Goal: Task Accomplishment & Management: Use online tool/utility

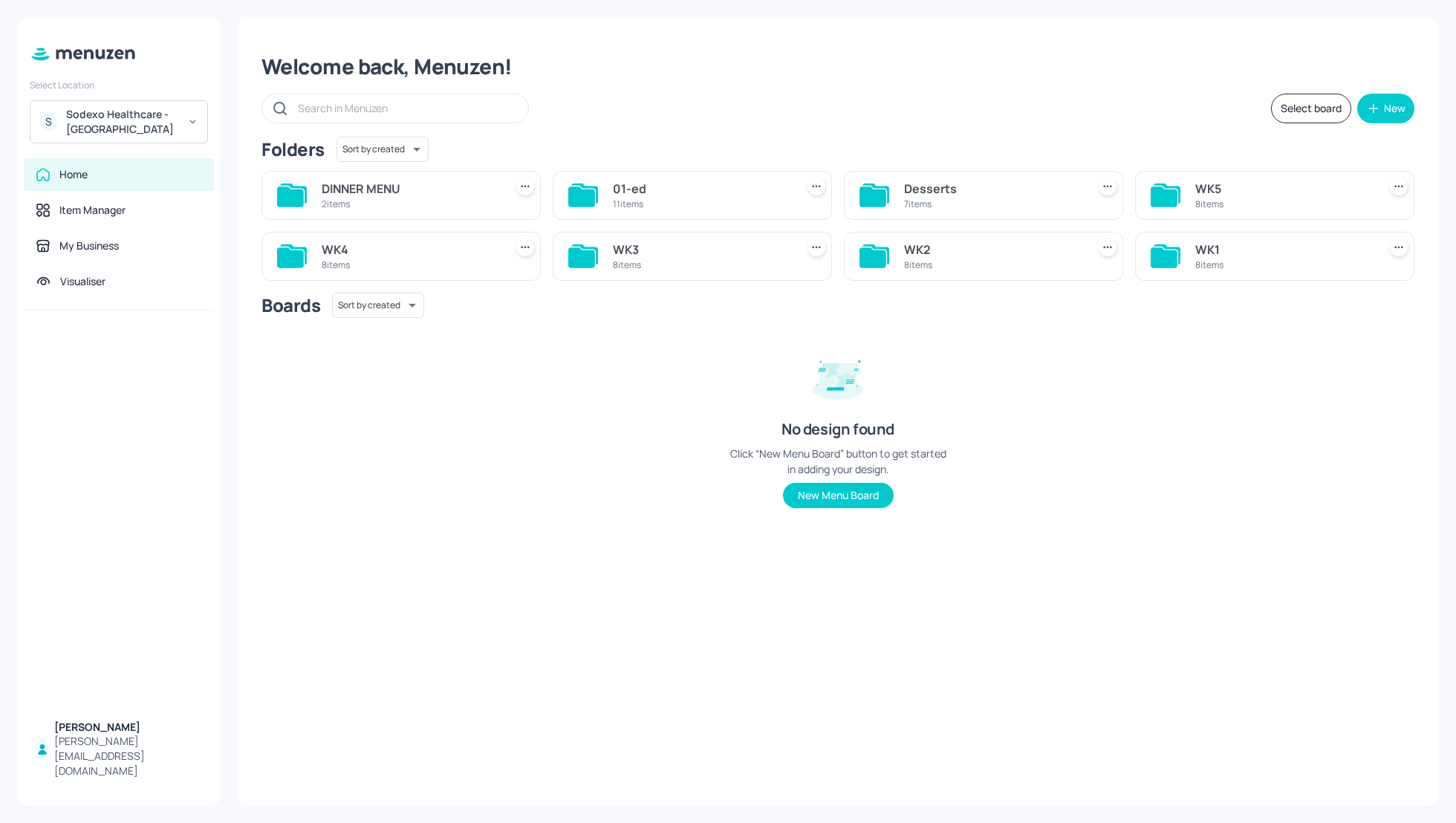
click at [1201, 248] on div "WK1" at bounding box center [1283, 250] width 177 height 18
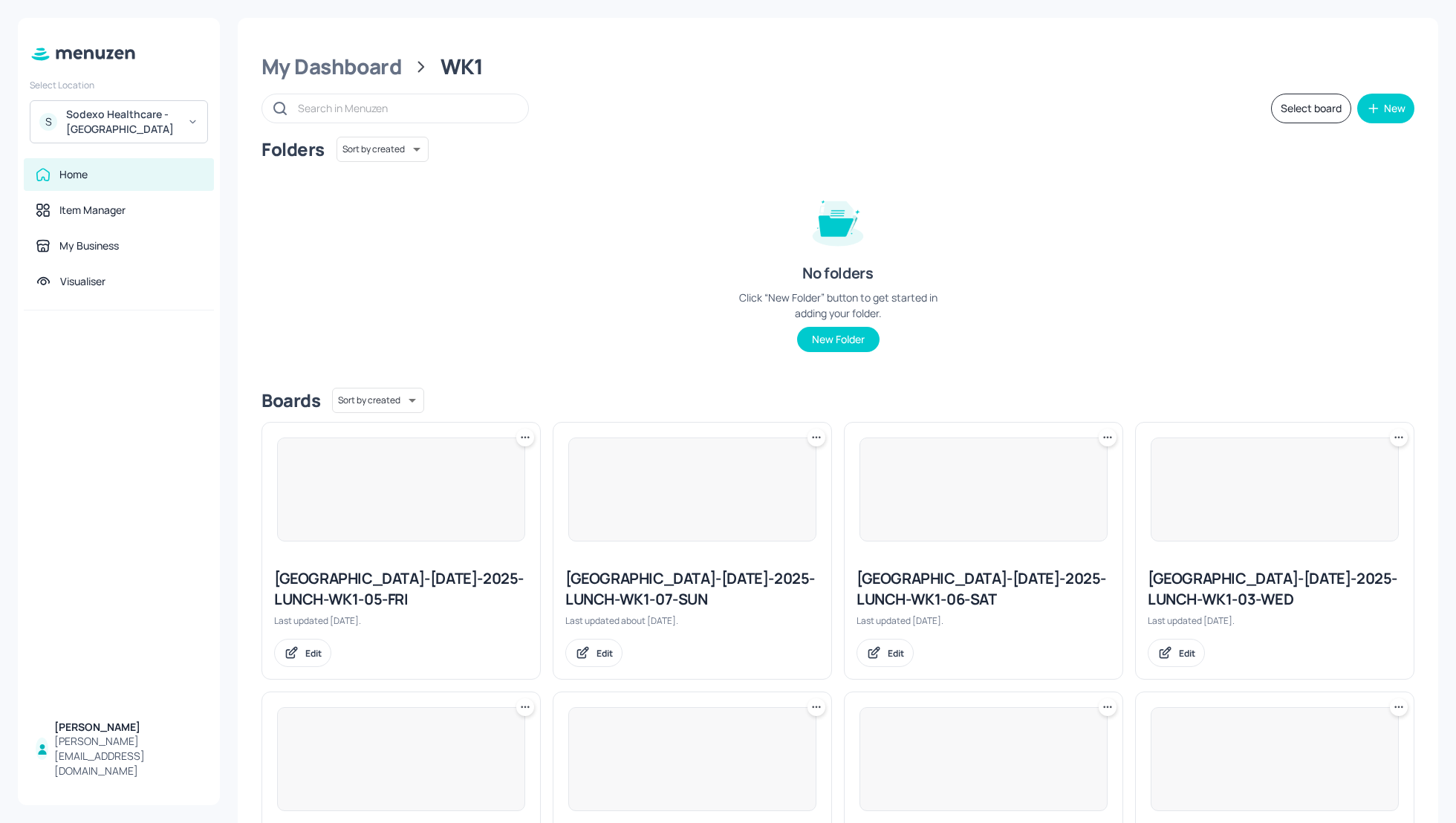
click at [1262, 297] on div "Folders Sort by created id ​ No folders Click “New Folder” button to get starte…" at bounding box center [838, 256] width 1153 height 239
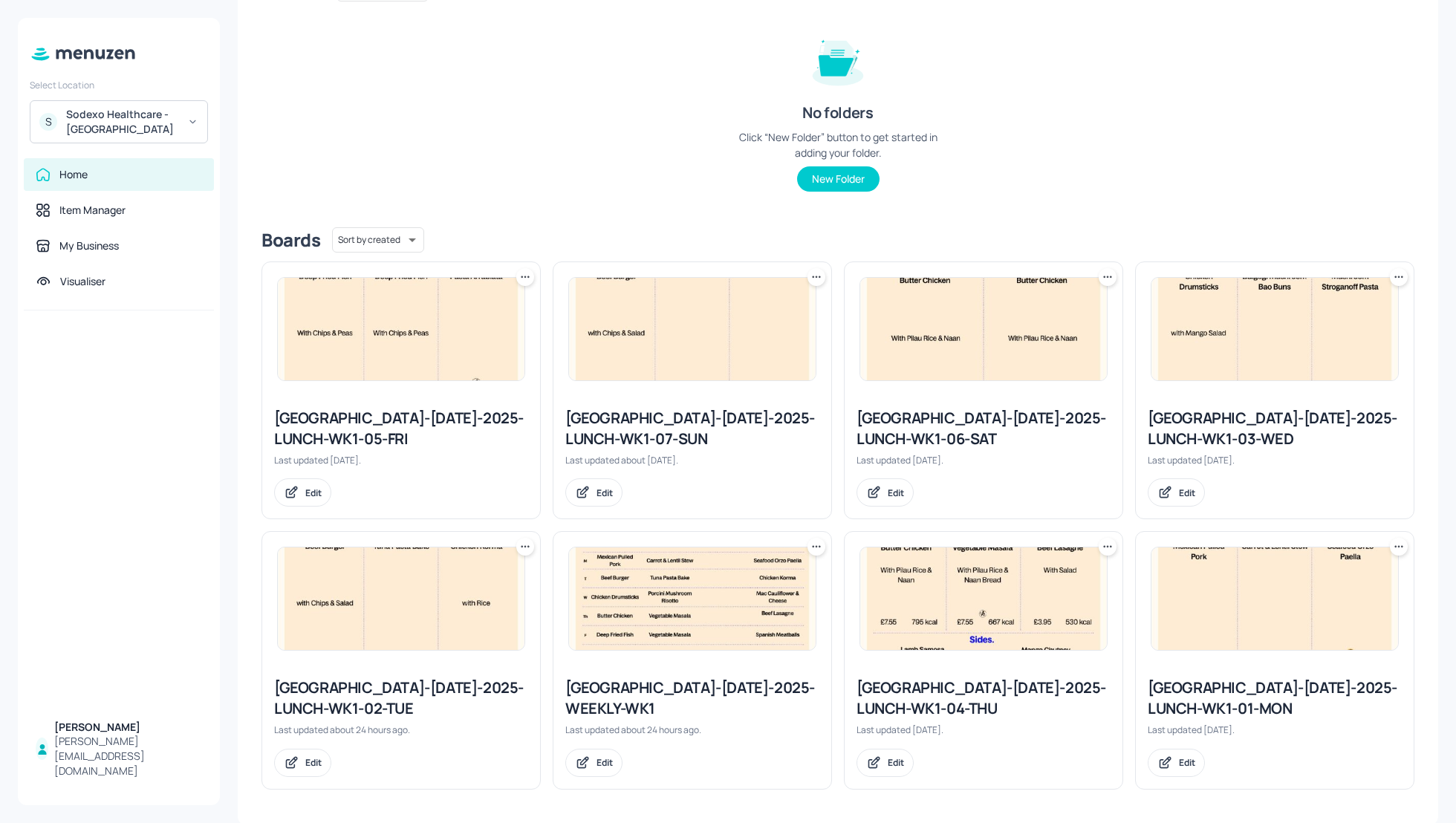
scroll to position [121, 0]
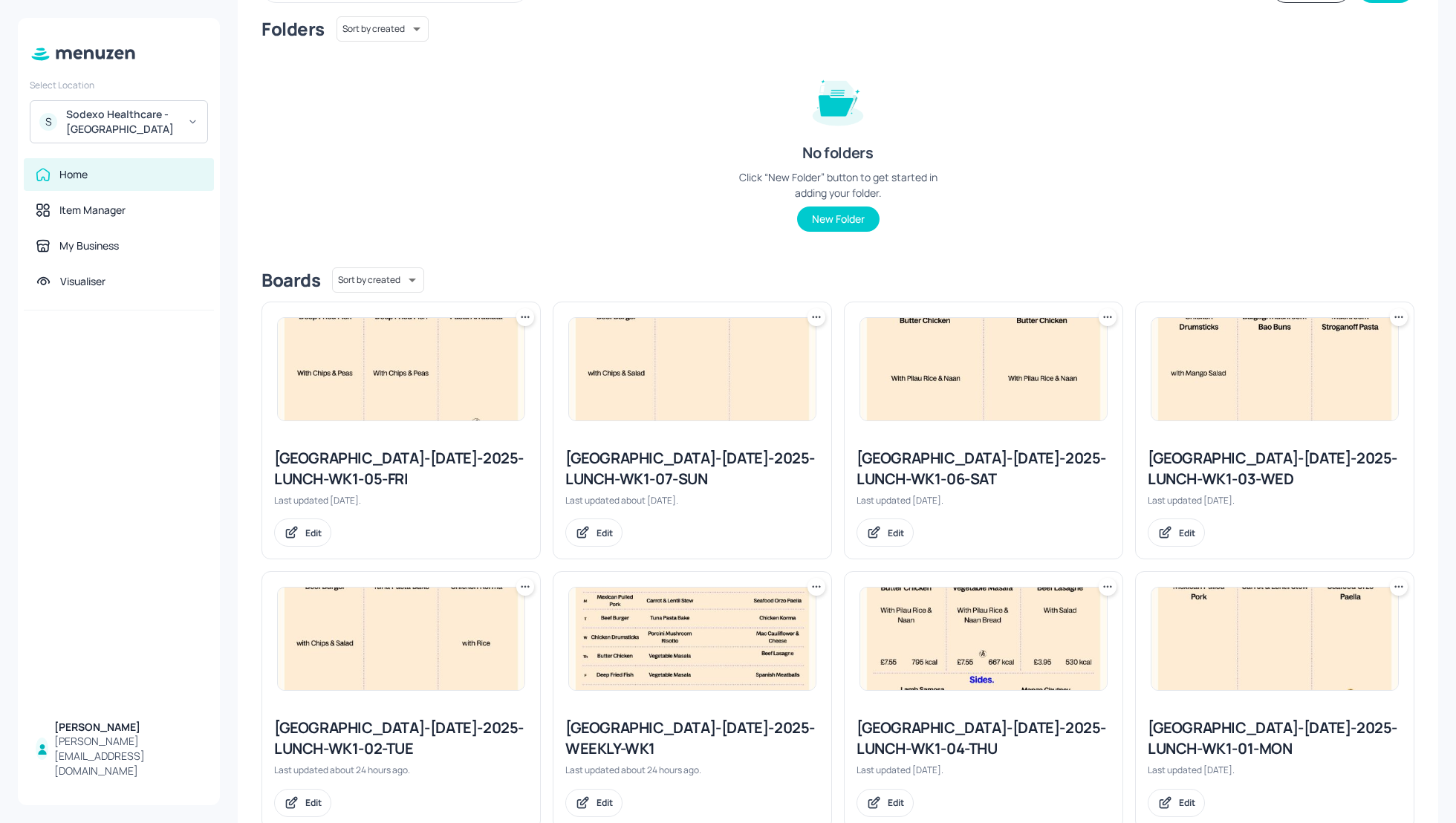
click at [601, 195] on div "Folders Sort by created id ​ No folders Click “New Folder” button to get starte…" at bounding box center [838, 136] width 1153 height 239
click at [1309, 159] on div "Folders Sort by created id ​ No folders Click “New Folder” button to get starte…" at bounding box center [838, 136] width 1153 height 239
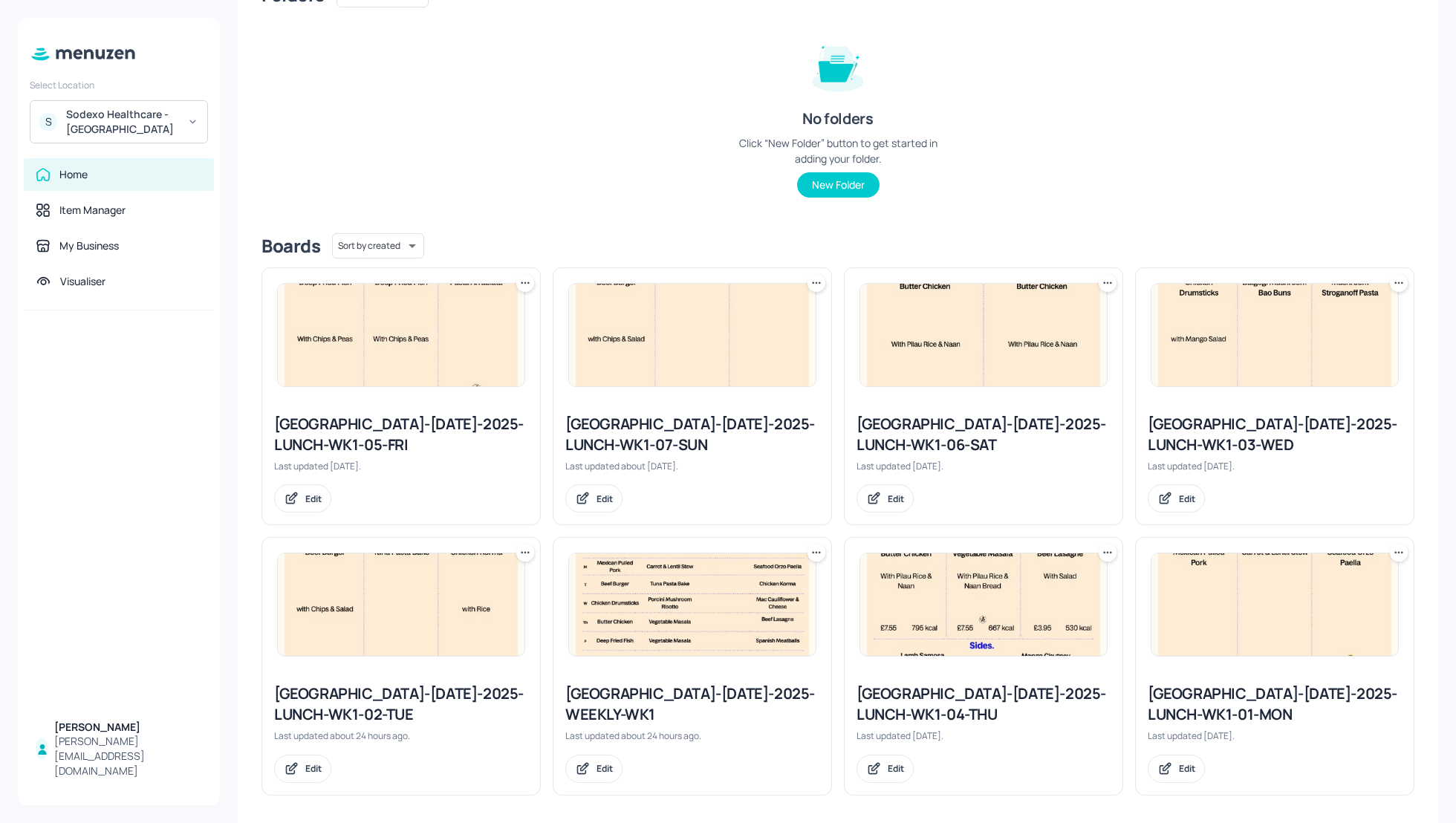
scroll to position [160, 0]
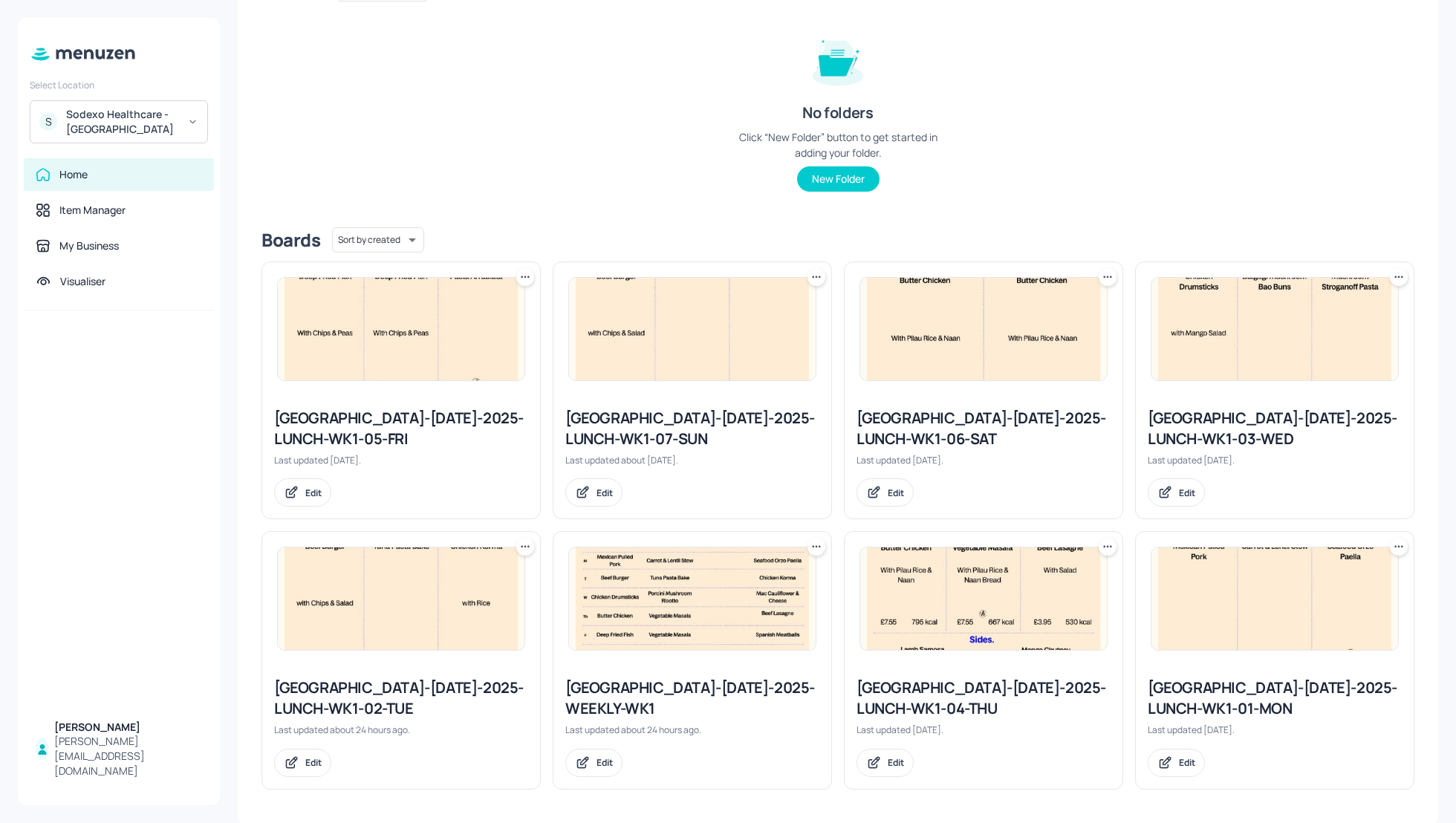
click at [1219, 435] on div "Stoke Mandeville-JUL-2025-LUNCH-WK1-03-WED" at bounding box center [1274, 429] width 254 height 41
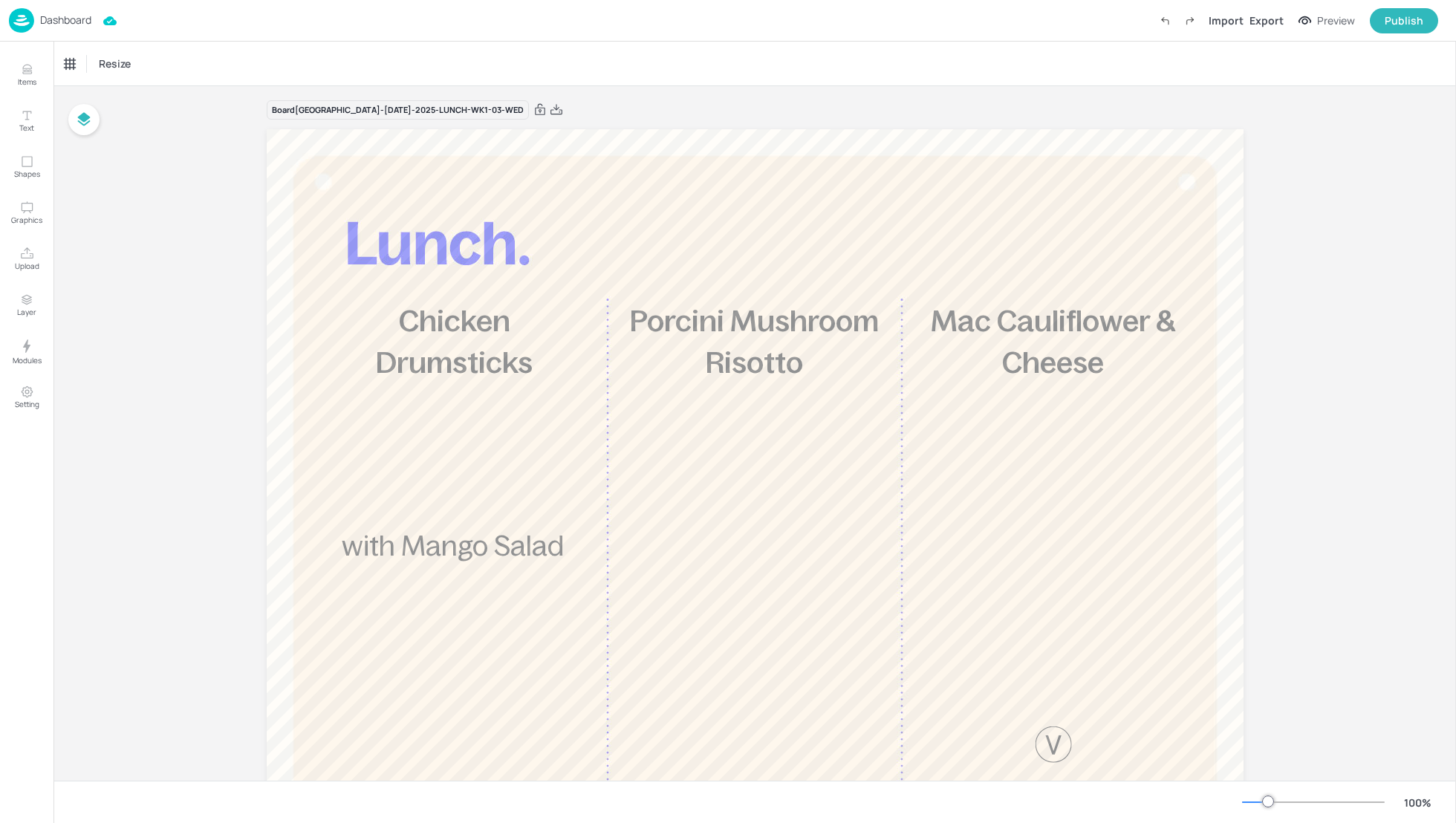
scroll to position [1, 0]
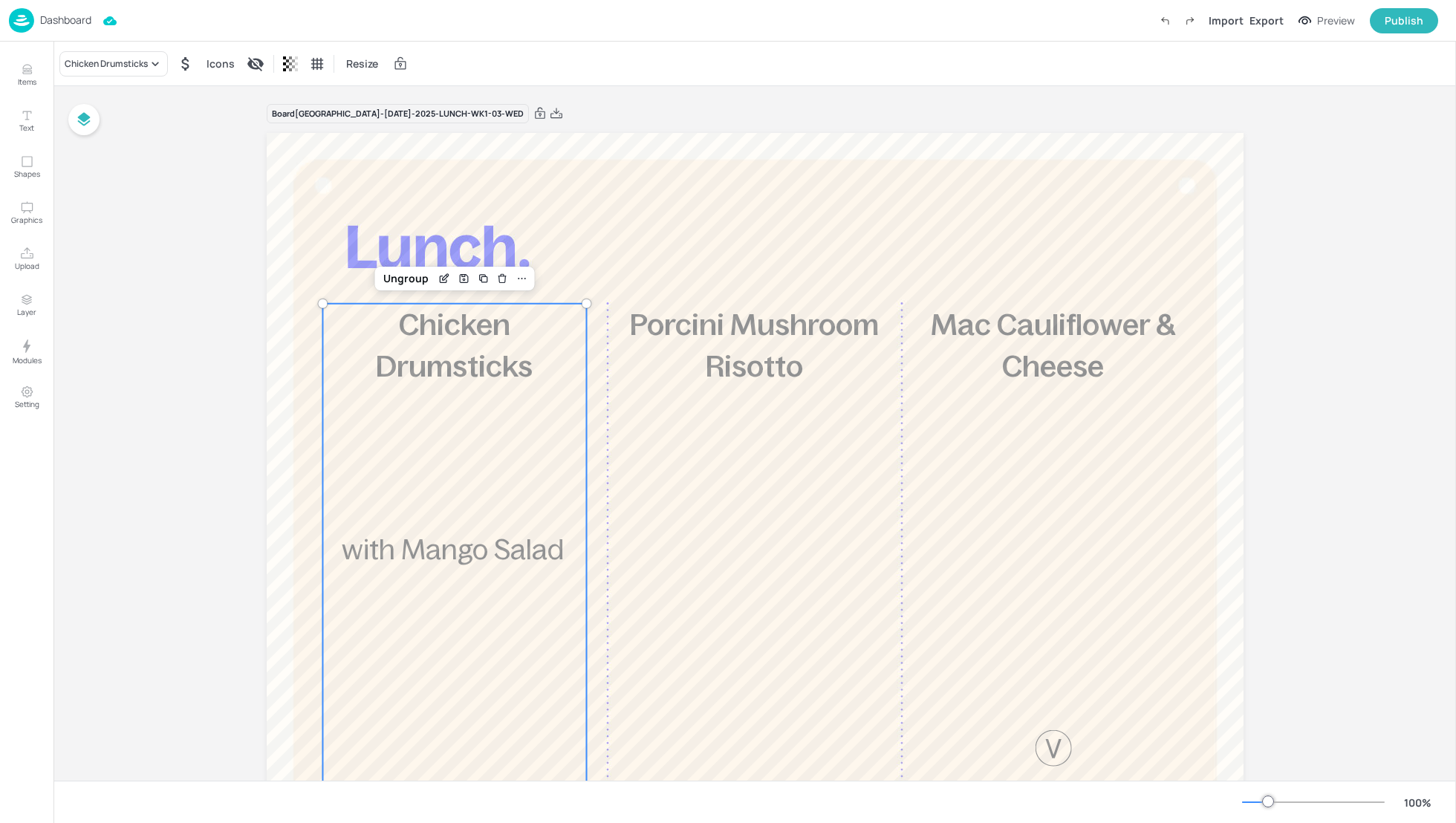
click at [510, 364] on span "Chicken Drumsticks" at bounding box center [454, 345] width 157 height 74
click at [444, 278] on icon "Edit Item" at bounding box center [445, 279] width 13 height 12
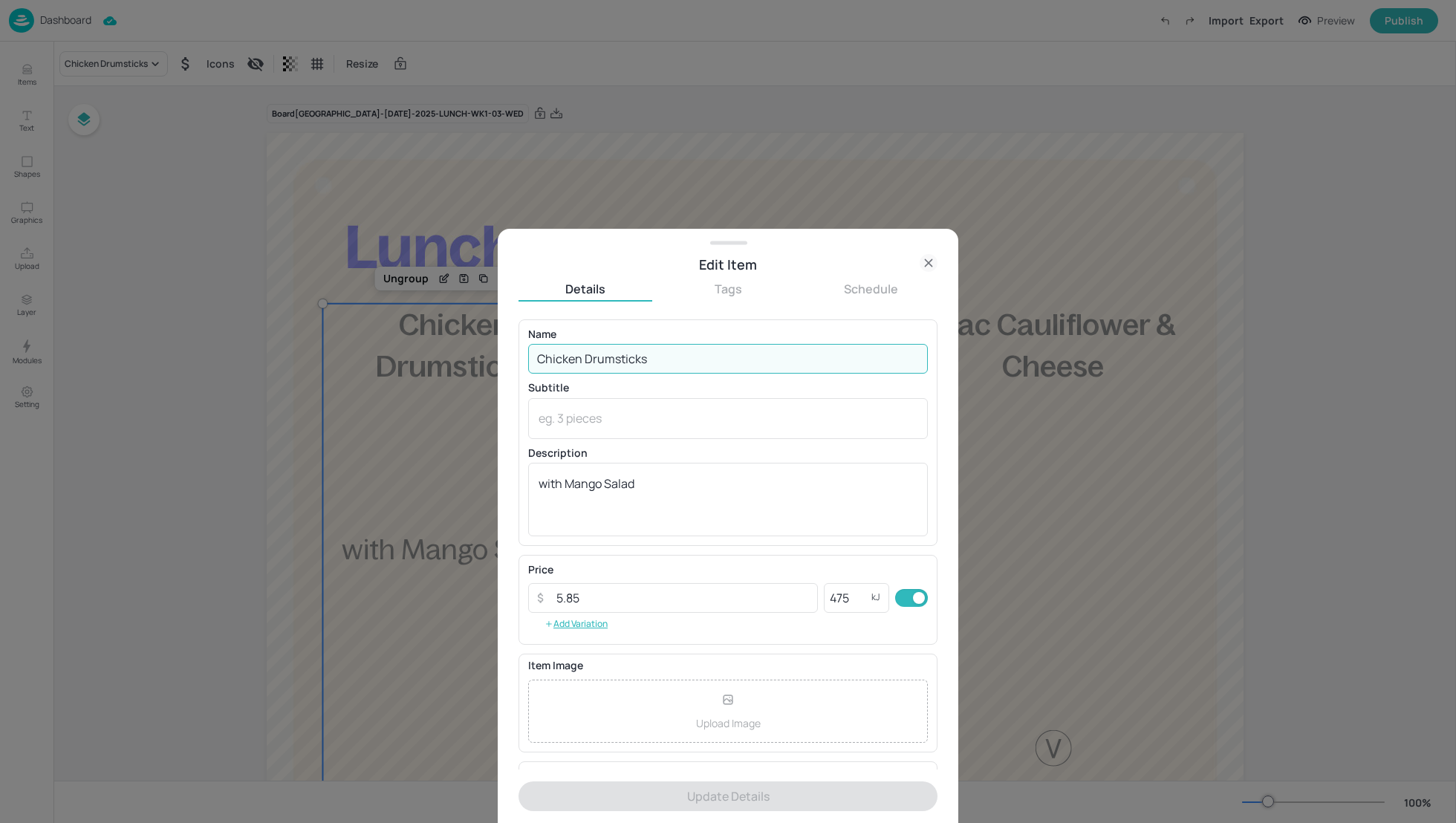
click at [608, 364] on input "Chicken Drumsticks" at bounding box center [728, 359] width 400 height 30
paste input "ajun Chicken Dramsticks, Spicy Potato Wedge"
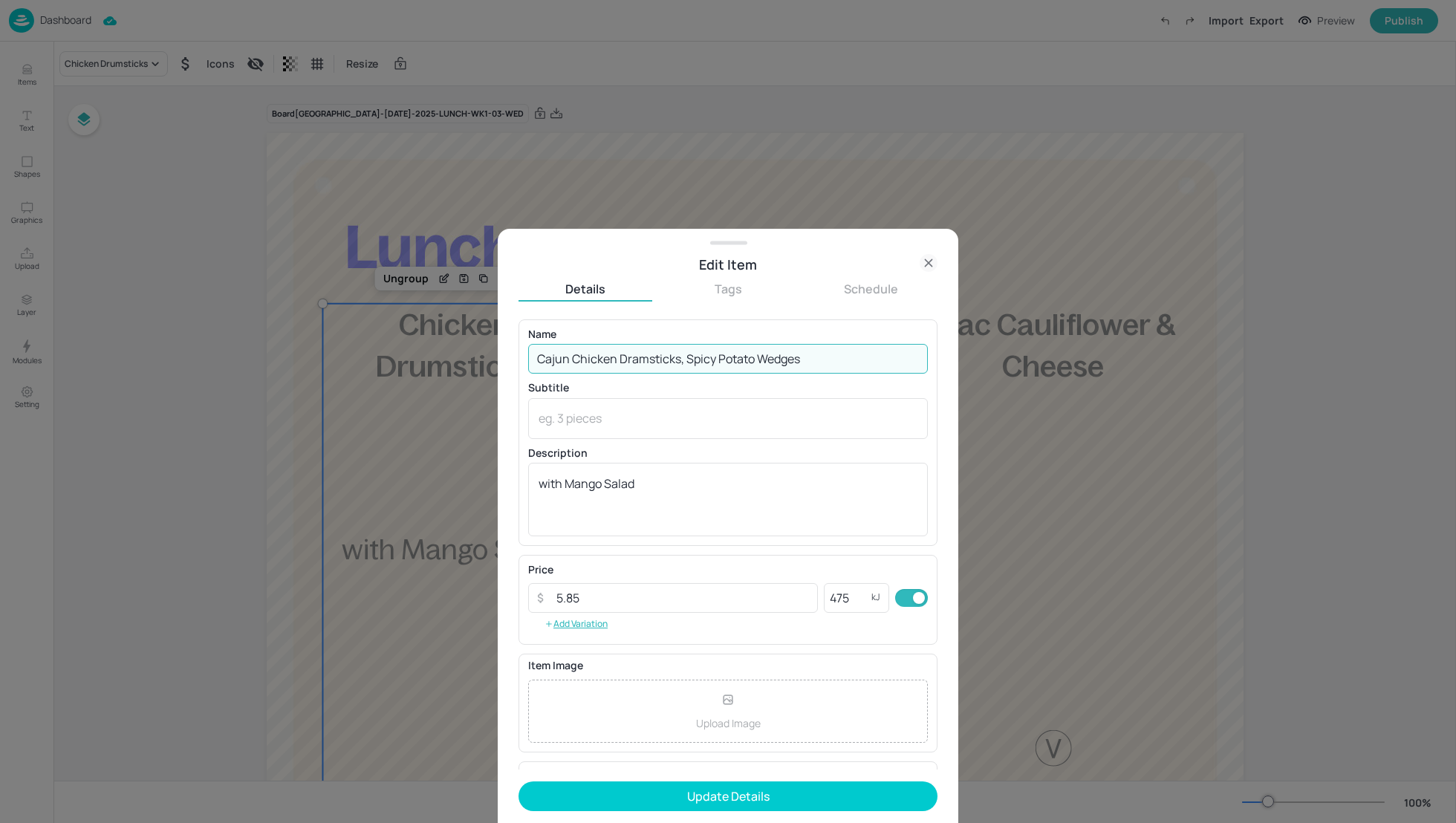
drag, startPoint x: 829, startPoint y: 356, endPoint x: 685, endPoint y: 359, distance: 144.0
click at [685, 359] on input "Cajun Chicken Dramsticks, Spicy Potato Wedges" at bounding box center [728, 359] width 400 height 30
type input "Cajun Chicken Dramsticks"
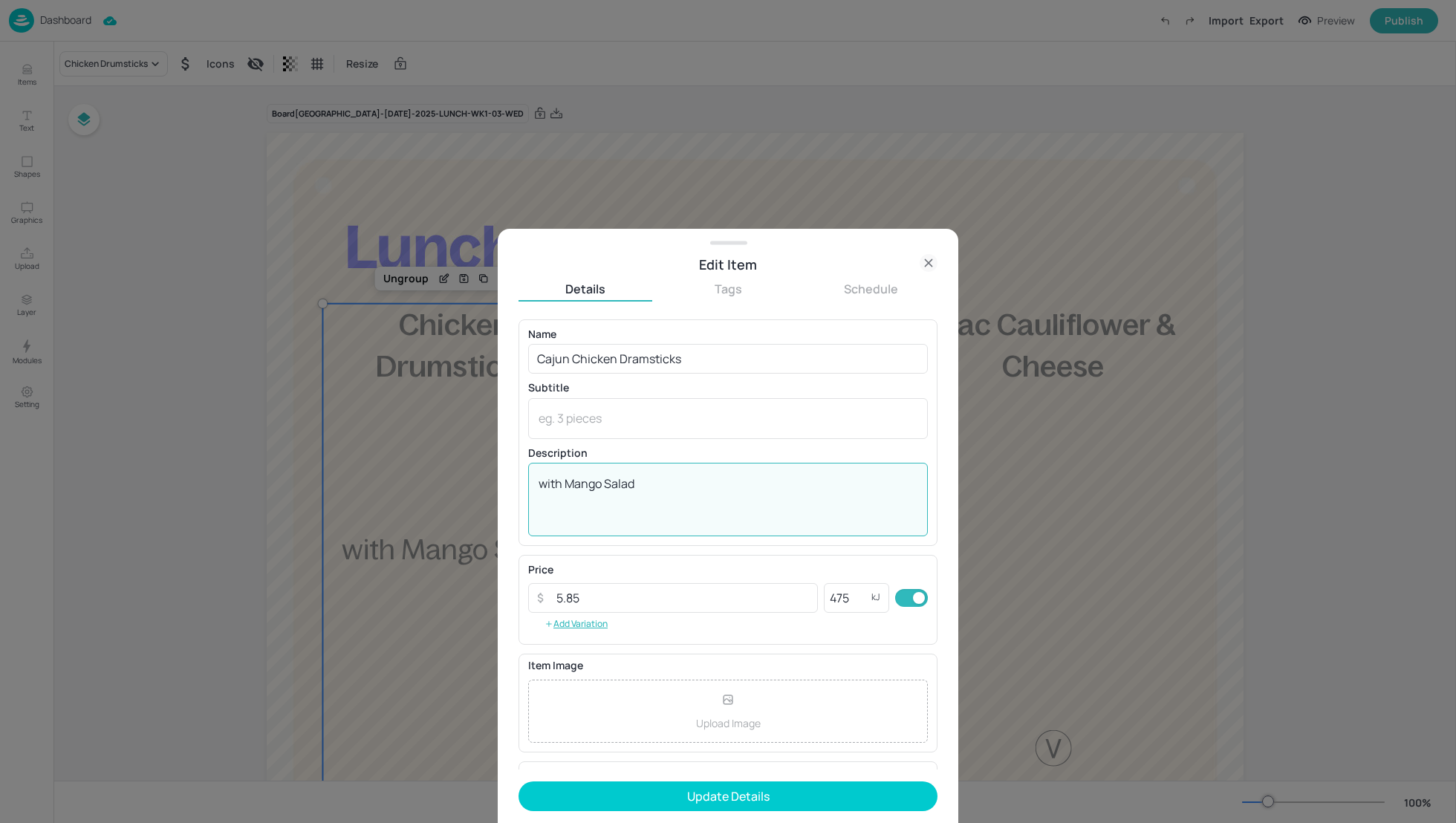
drag, startPoint x: 656, startPoint y: 482, endPoint x: 565, endPoint y: 483, distance: 91.0
click at [565, 483] on textarea "with Mango Salad" at bounding box center [728, 500] width 379 height 49
paste textarea "Spicy Potato Wedges"
type textarea "with Spicy Potato Wedges"
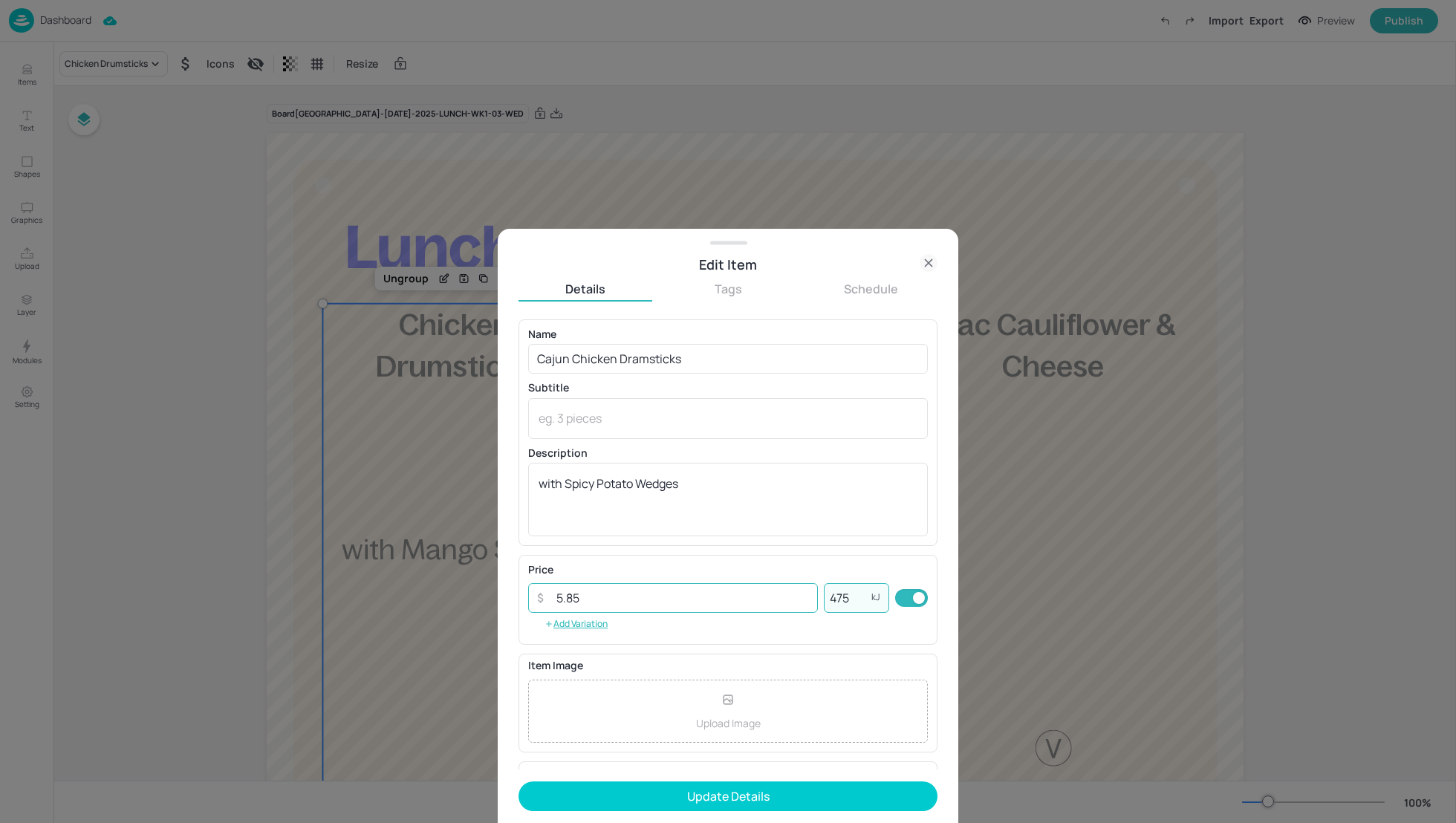
drag, startPoint x: 849, startPoint y: 596, endPoint x: 805, endPoint y: 596, distance: 44.0
click at [805, 596] on div "​ 5.85 ​ 475 kJ ​" at bounding box center [728, 599] width 400 height 30
type input "775"
click at [772, 780] on form "Name Cajun Chicken Dramsticks ​ Subtitle x ​ Description with Spicy Potato Wedg…" at bounding box center [728, 571] width 419 height 504
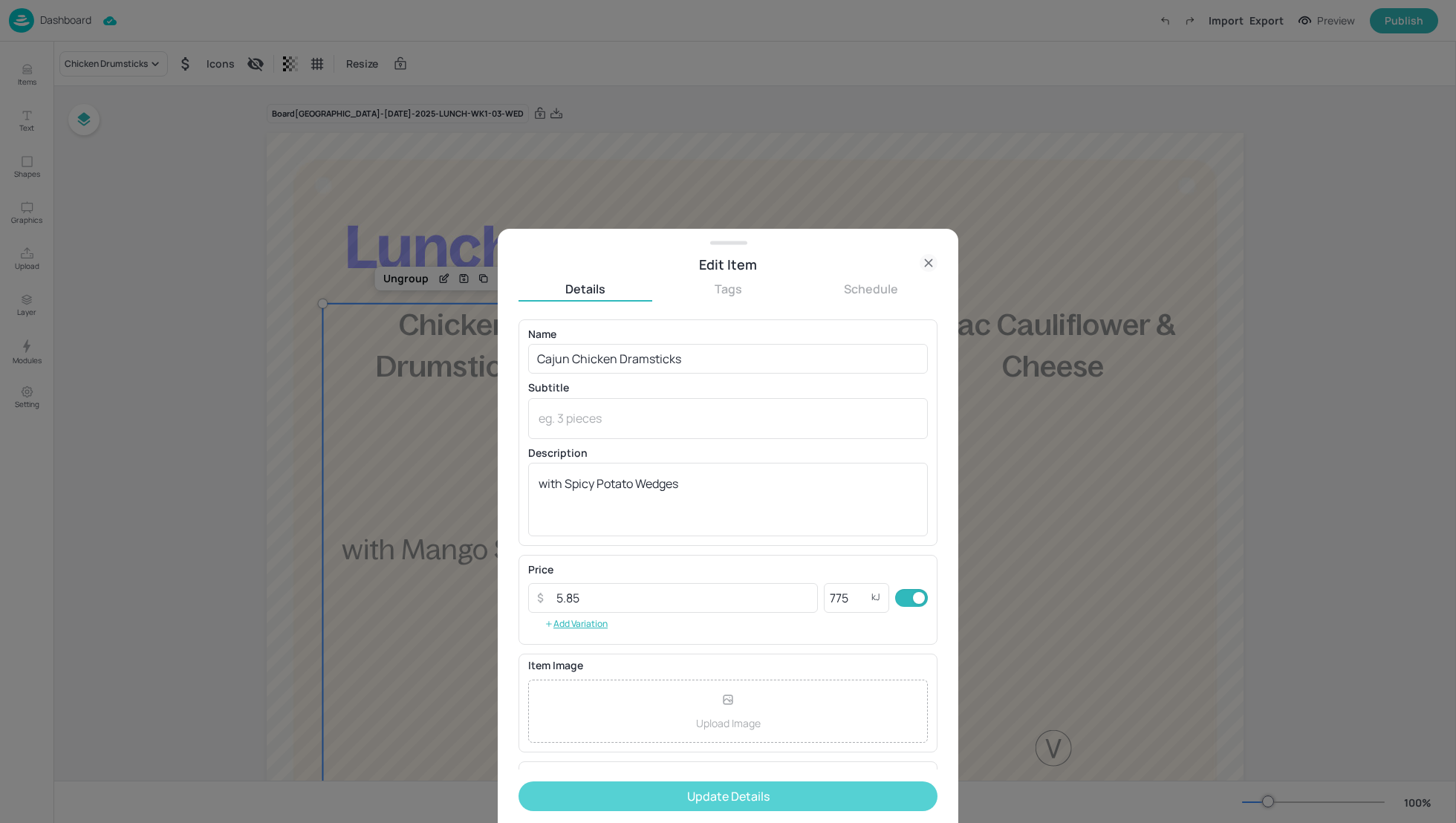
click at [768, 793] on button "Update Details" at bounding box center [728, 796] width 419 height 30
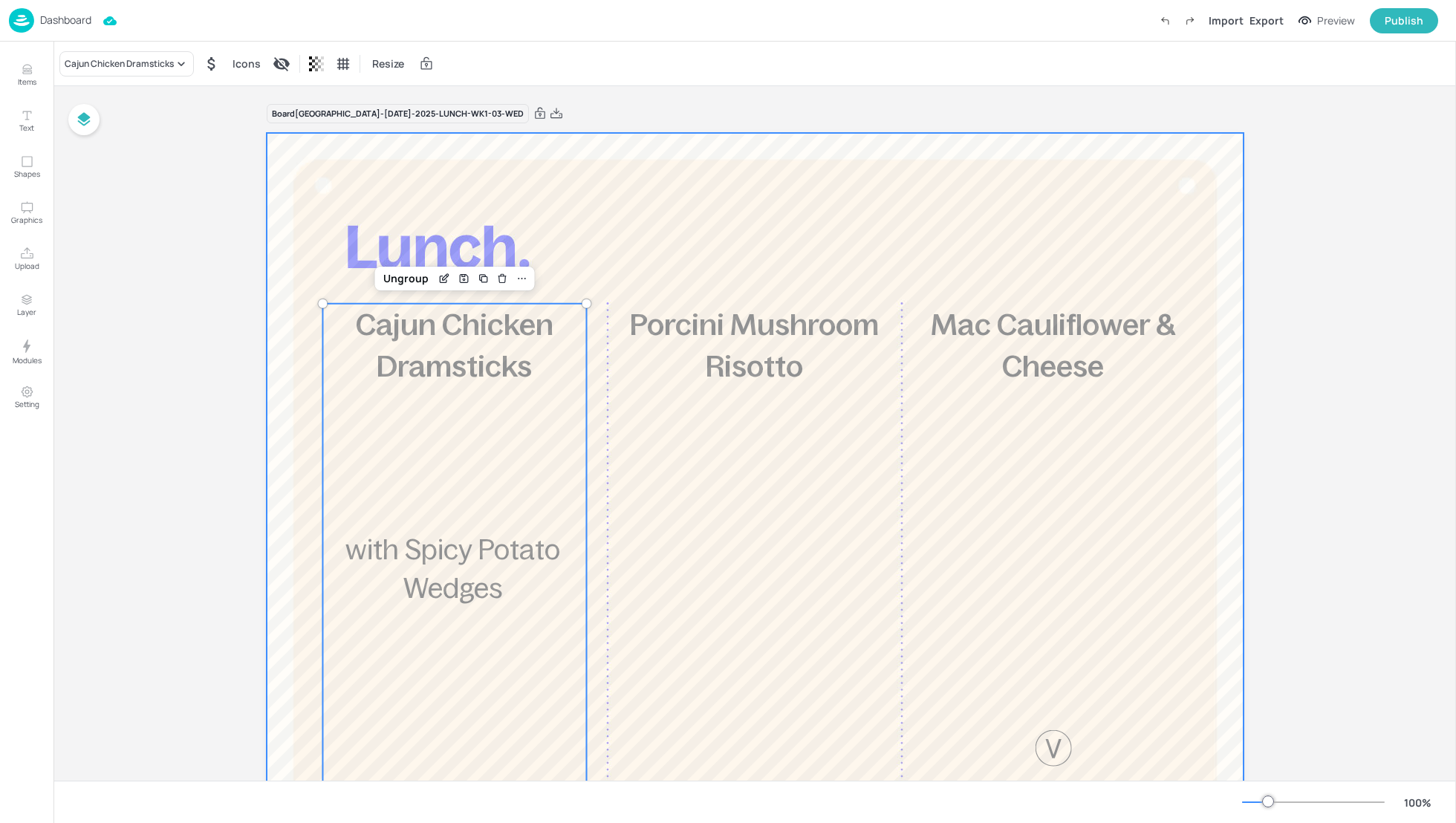
click at [274, 577] on div at bounding box center [755, 535] width 977 height 802
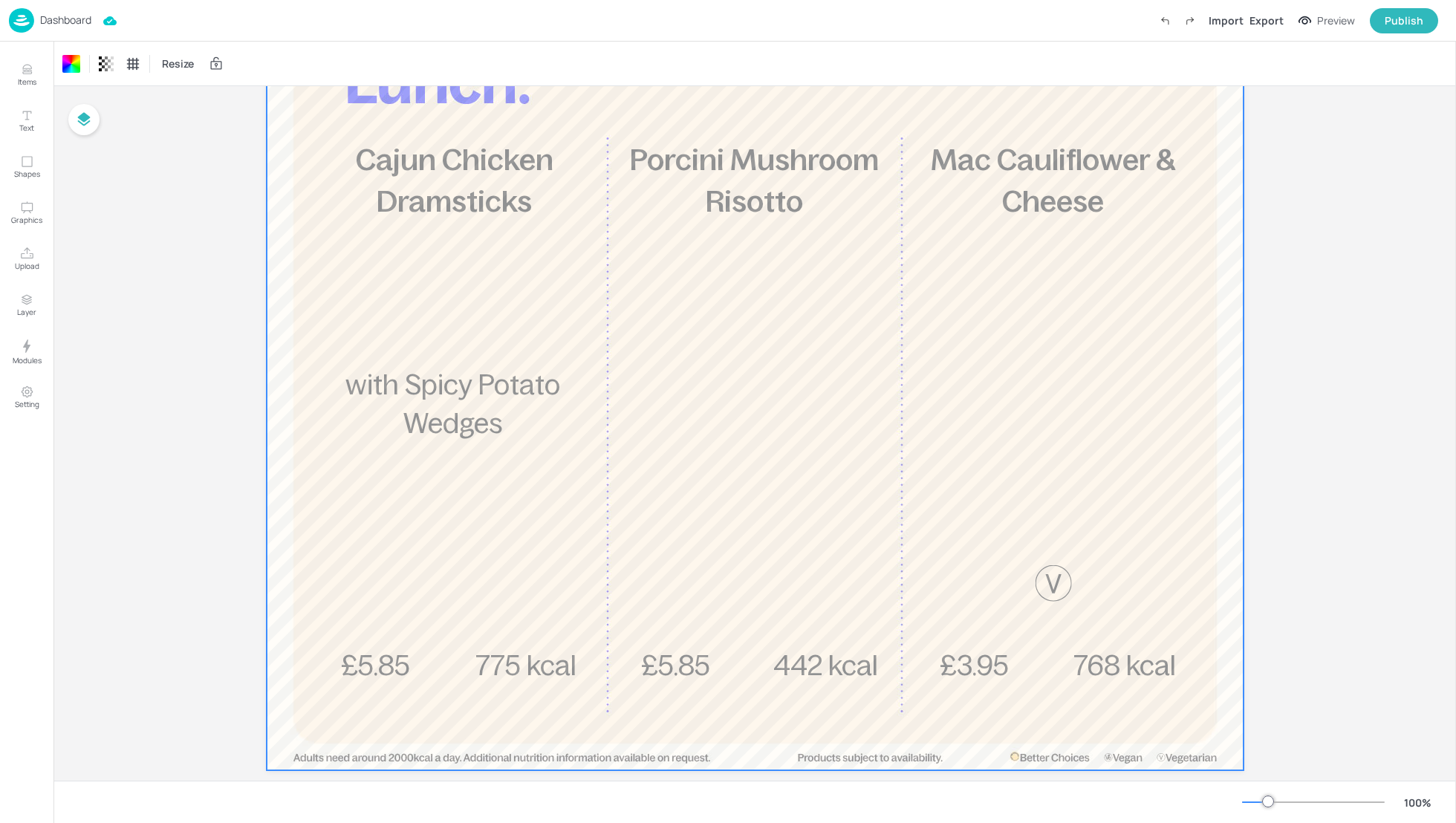
scroll to position [192, 0]
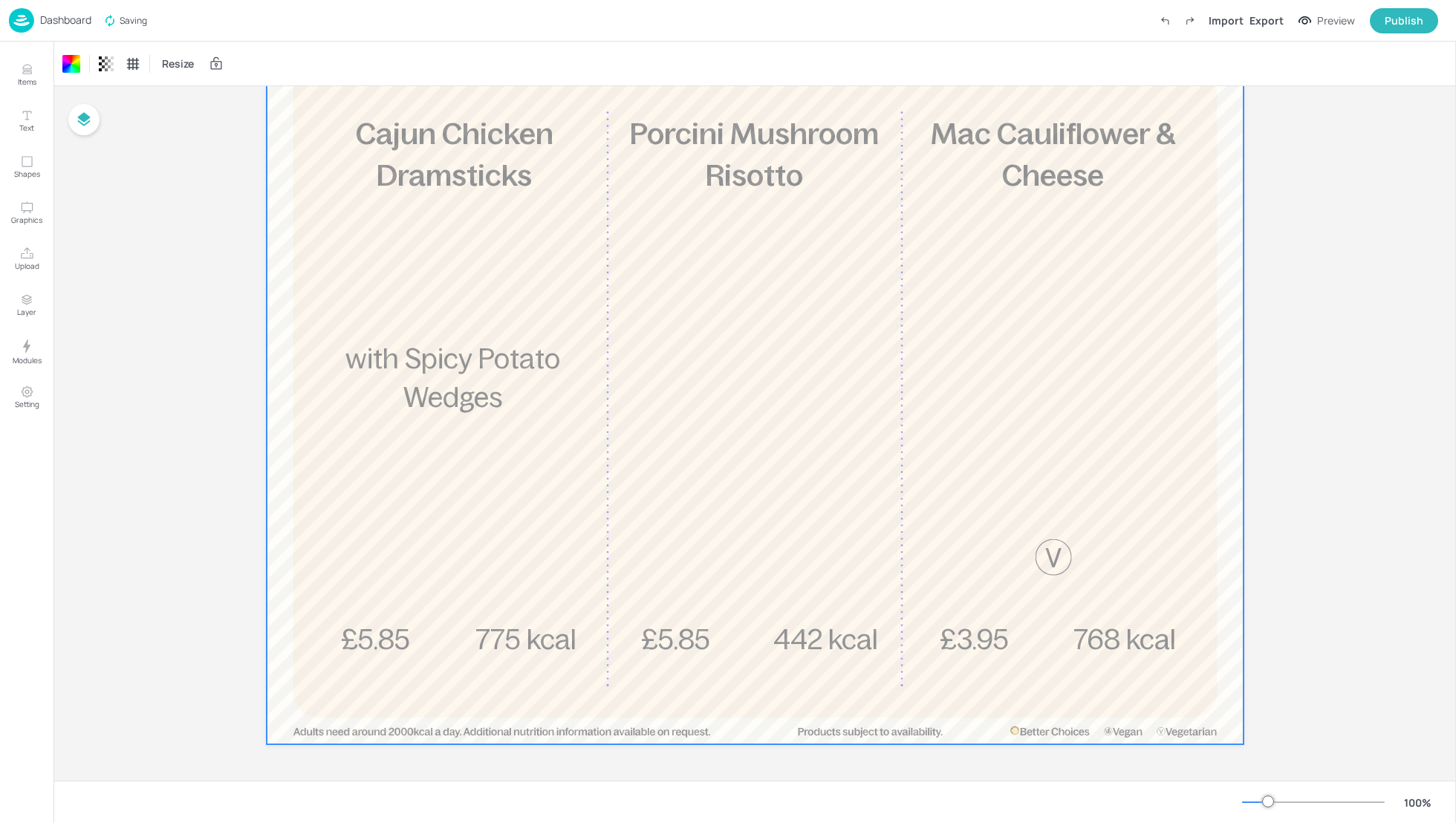
click at [169, 446] on div "Board Stoke Mandeville-JUL-2025-LUNCH-WK1-03-WED £5.85 Cajun Chicken Dramsticks…" at bounding box center [755, 338] width 1403 height 887
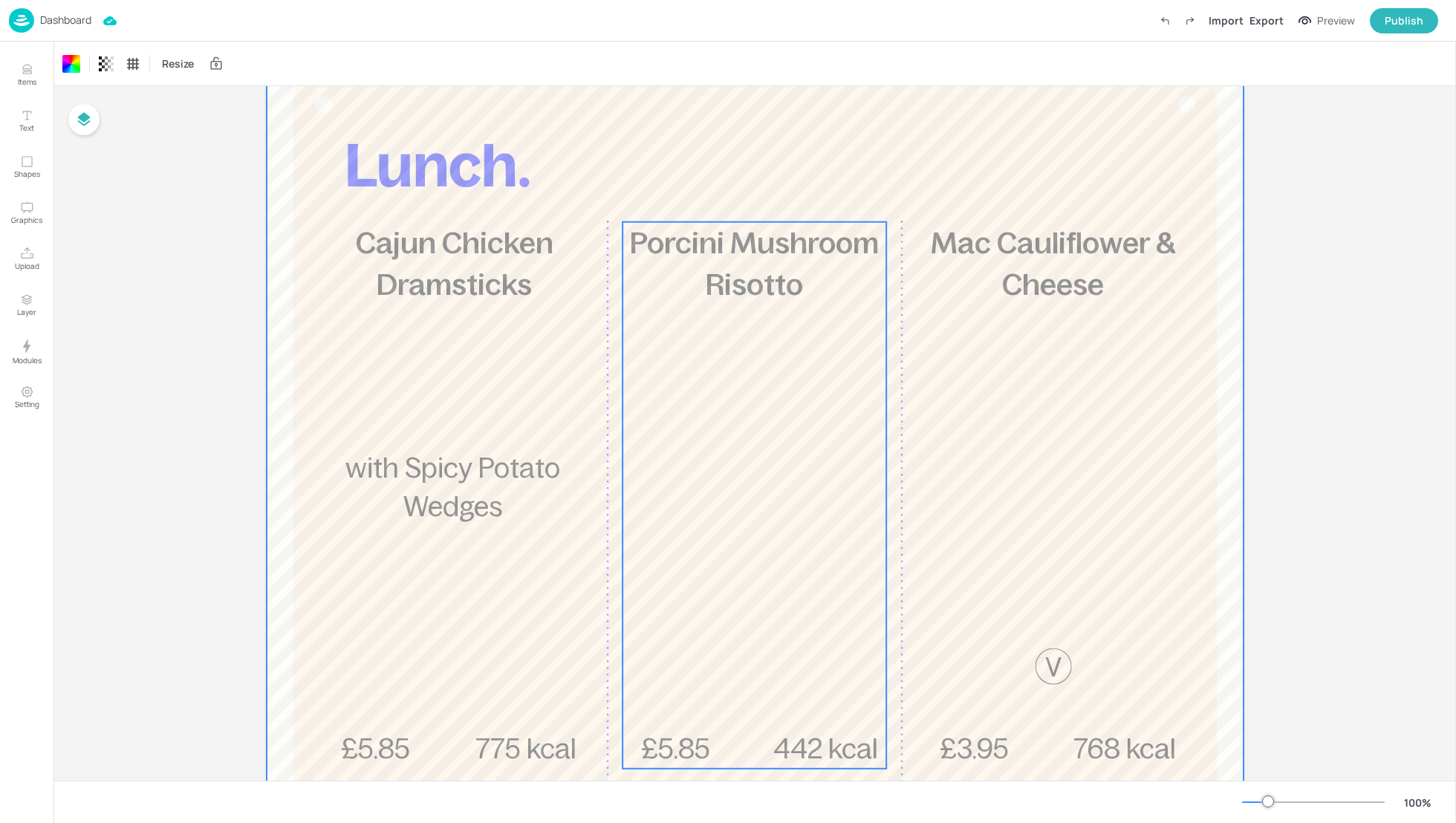
scroll to position [79, 0]
click at [802, 449] on div "£5.85 Porcini Mushroom Risotto 442 kcal" at bounding box center [754, 500] width 264 height 547
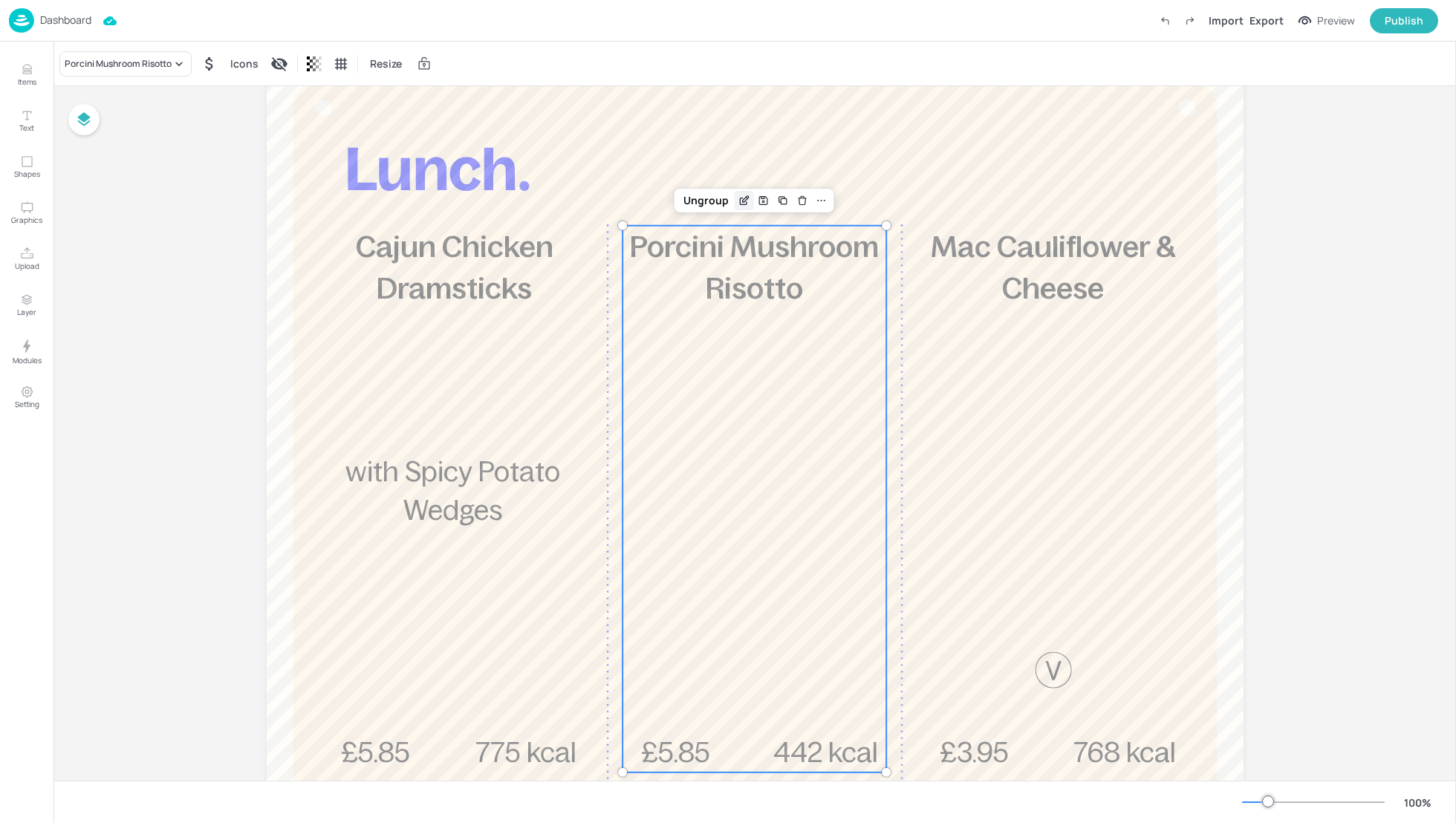
click at [744, 199] on icon "Edit Item" at bounding box center [745, 200] width 6 height 6
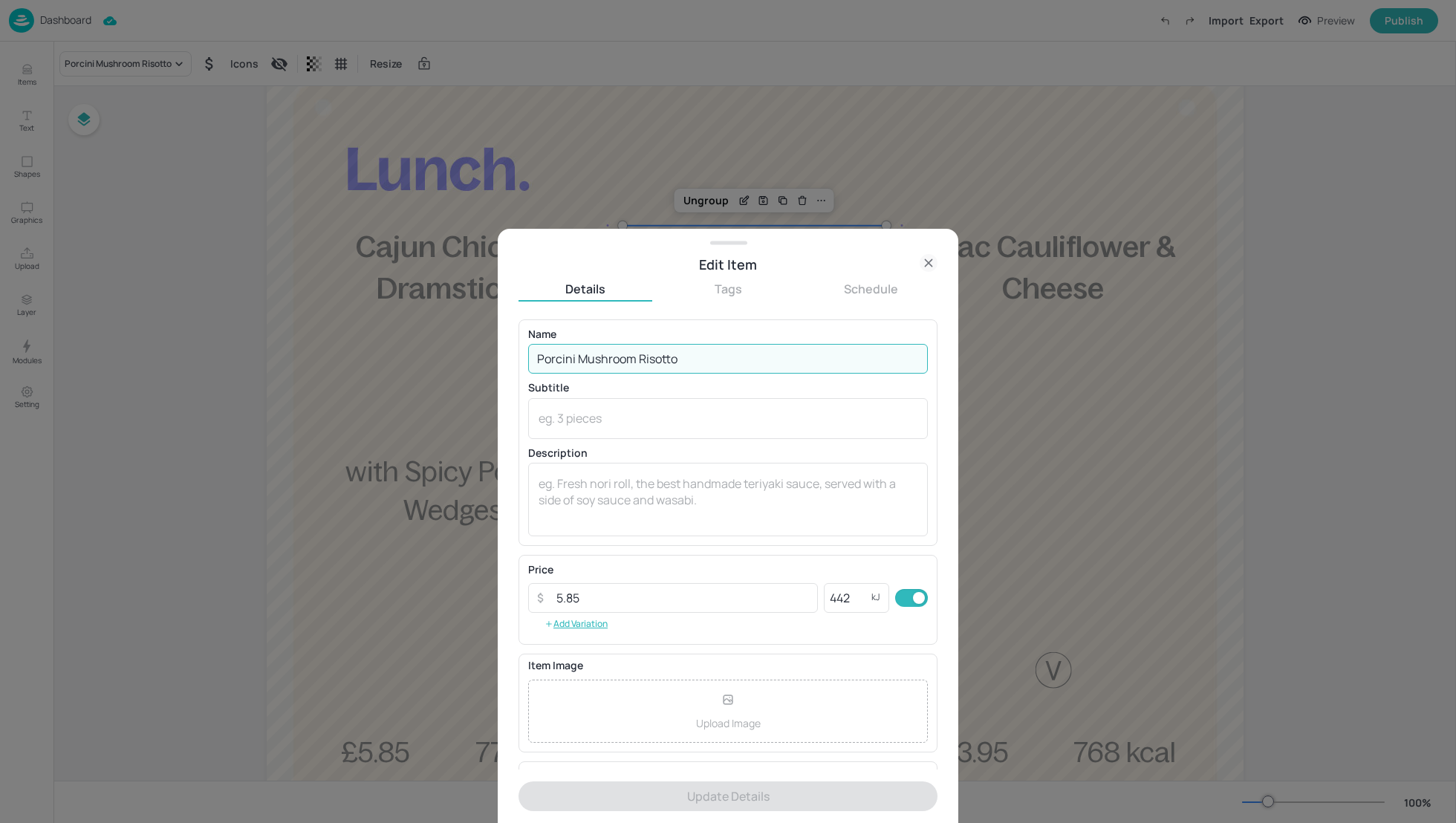
click at [615, 361] on input "Porcini Mushroom Risotto" at bounding box center [728, 359] width 400 height 30
paste input "Cauliflower Cheese"
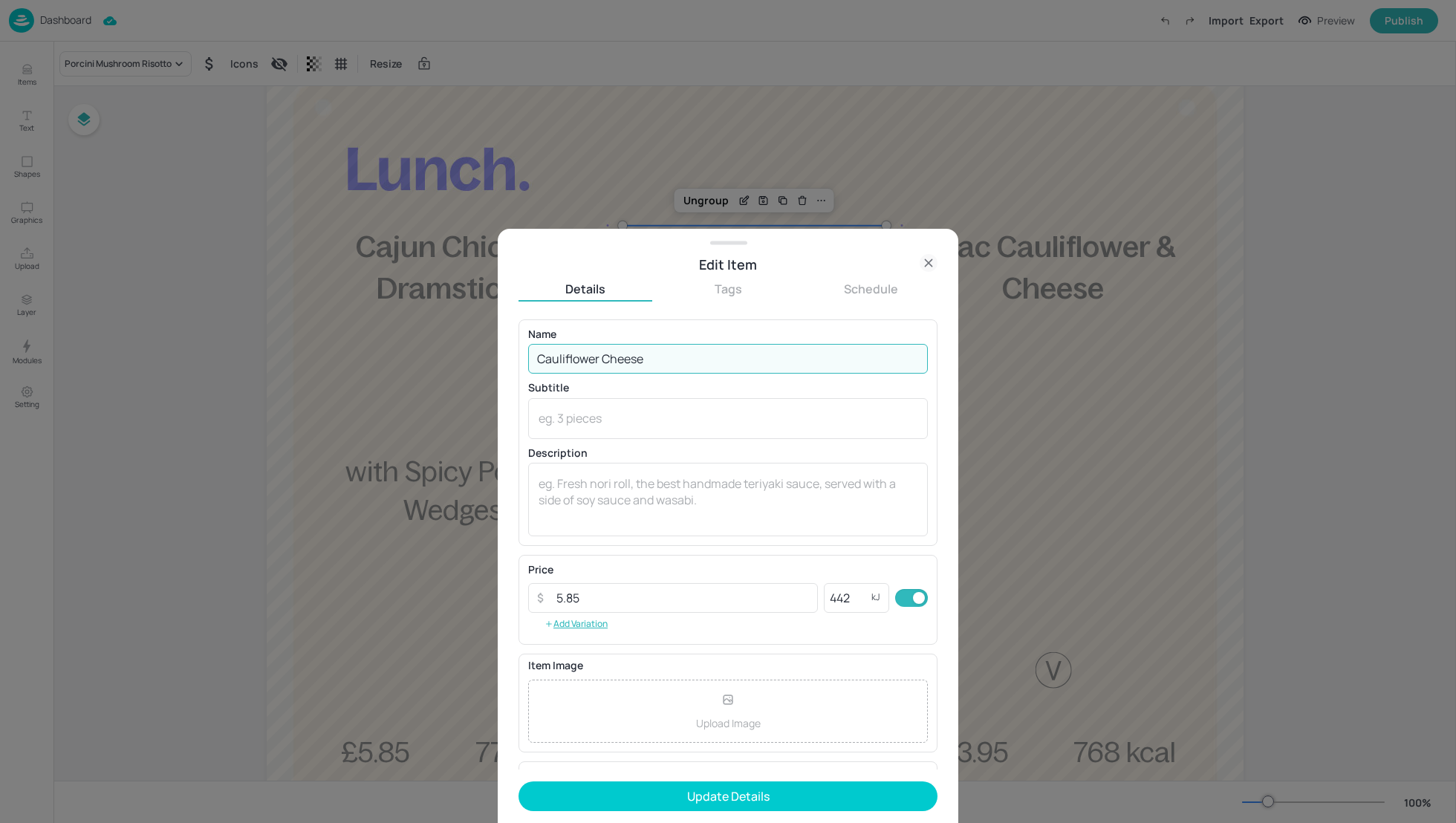
type input "Cauliflower Cheese"
click at [931, 262] on icon at bounding box center [929, 263] width 18 height 18
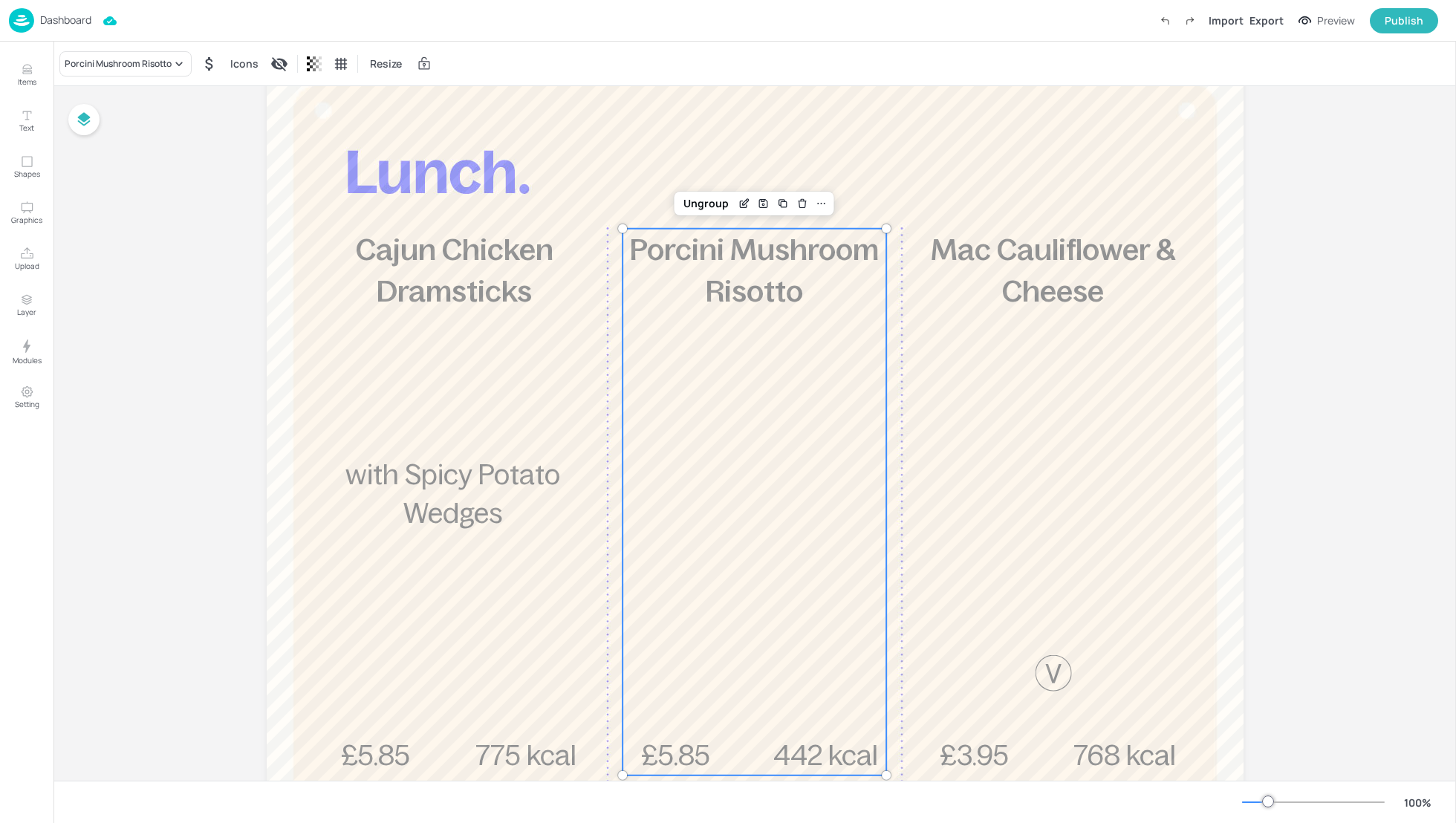
scroll to position [74, 0]
click at [739, 211] on div "Edit Item" at bounding box center [745, 206] width 20 height 20
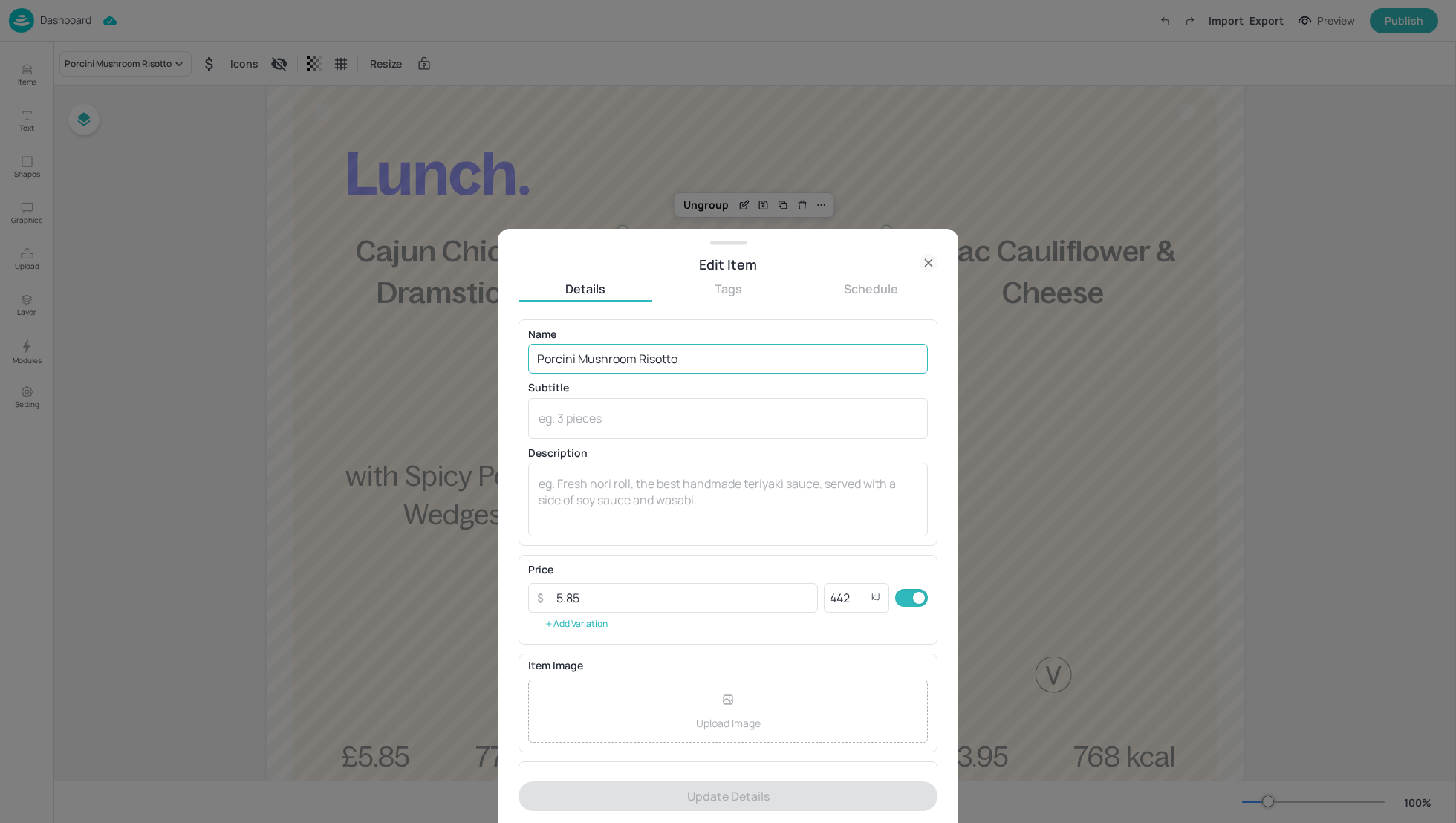
click at [579, 362] on input "Porcini Mushroom Risotto" at bounding box center [728, 359] width 400 height 30
paste input "Cauliflower Cheese"
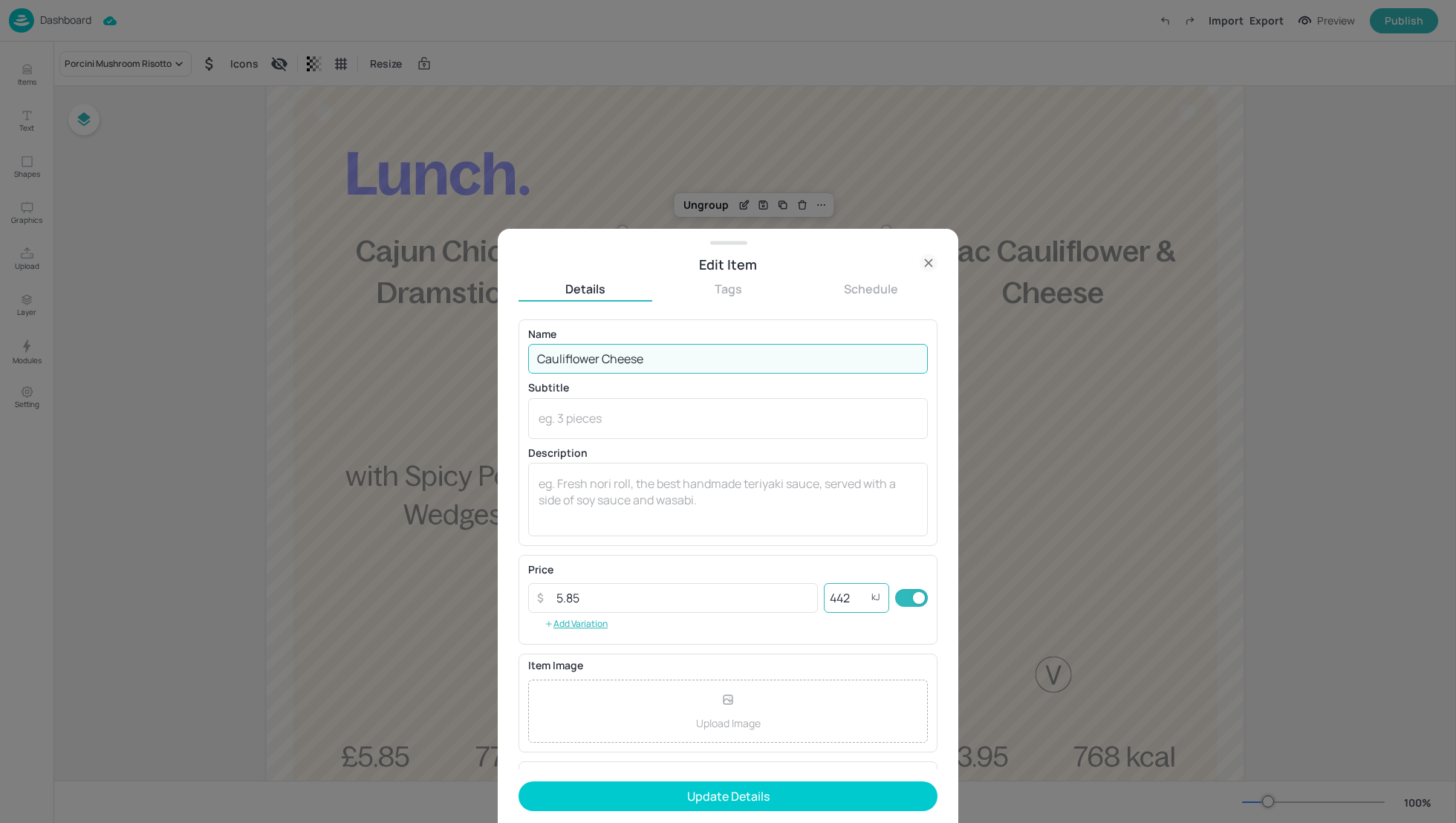
type input "Cauliflower Cheese"
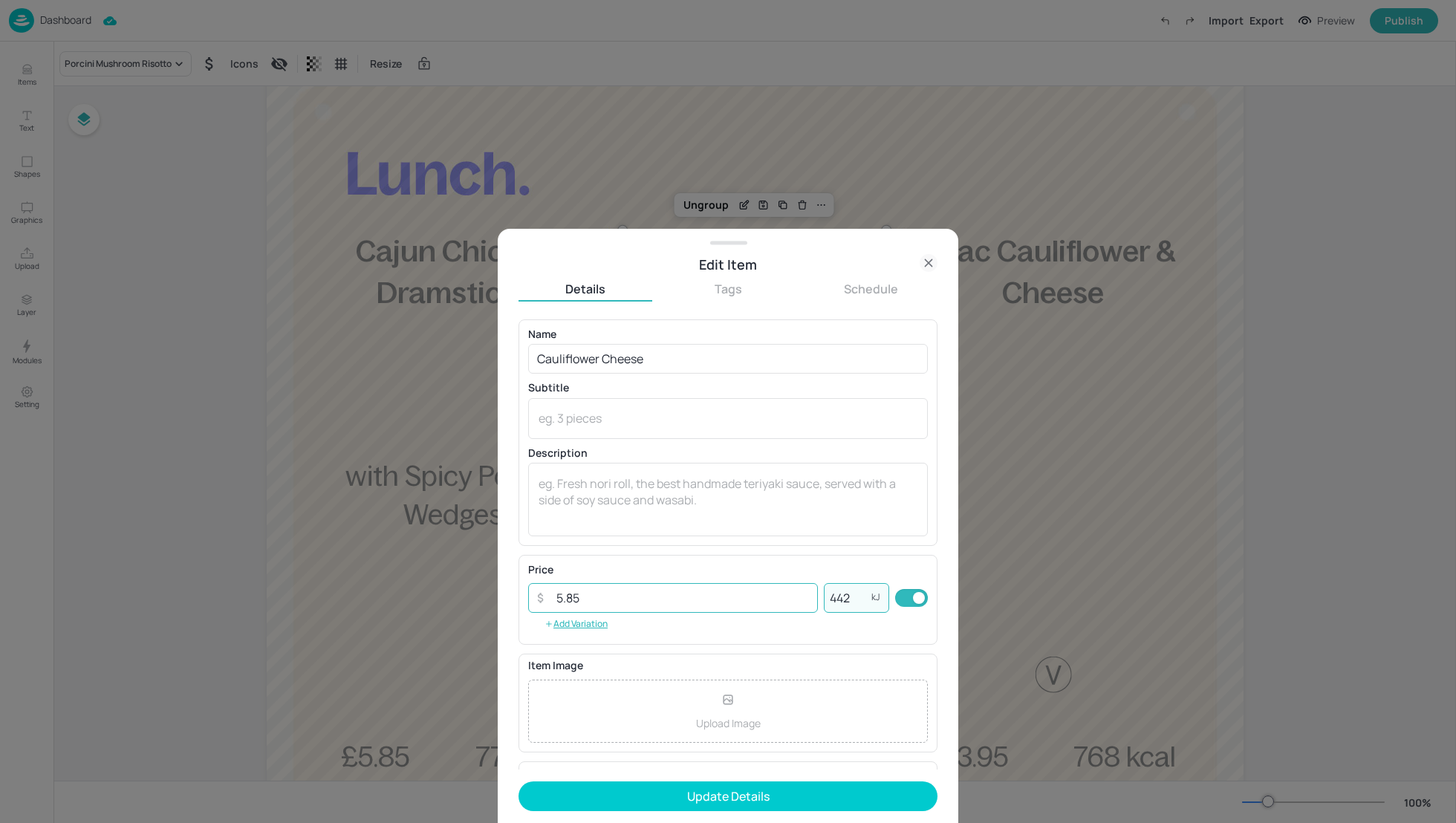
drag, startPoint x: 848, startPoint y: 597, endPoint x: 735, endPoint y: 596, distance: 113.0
click at [735, 596] on div "​ 5.85 ​ 442 kJ ​" at bounding box center [728, 599] width 400 height 30
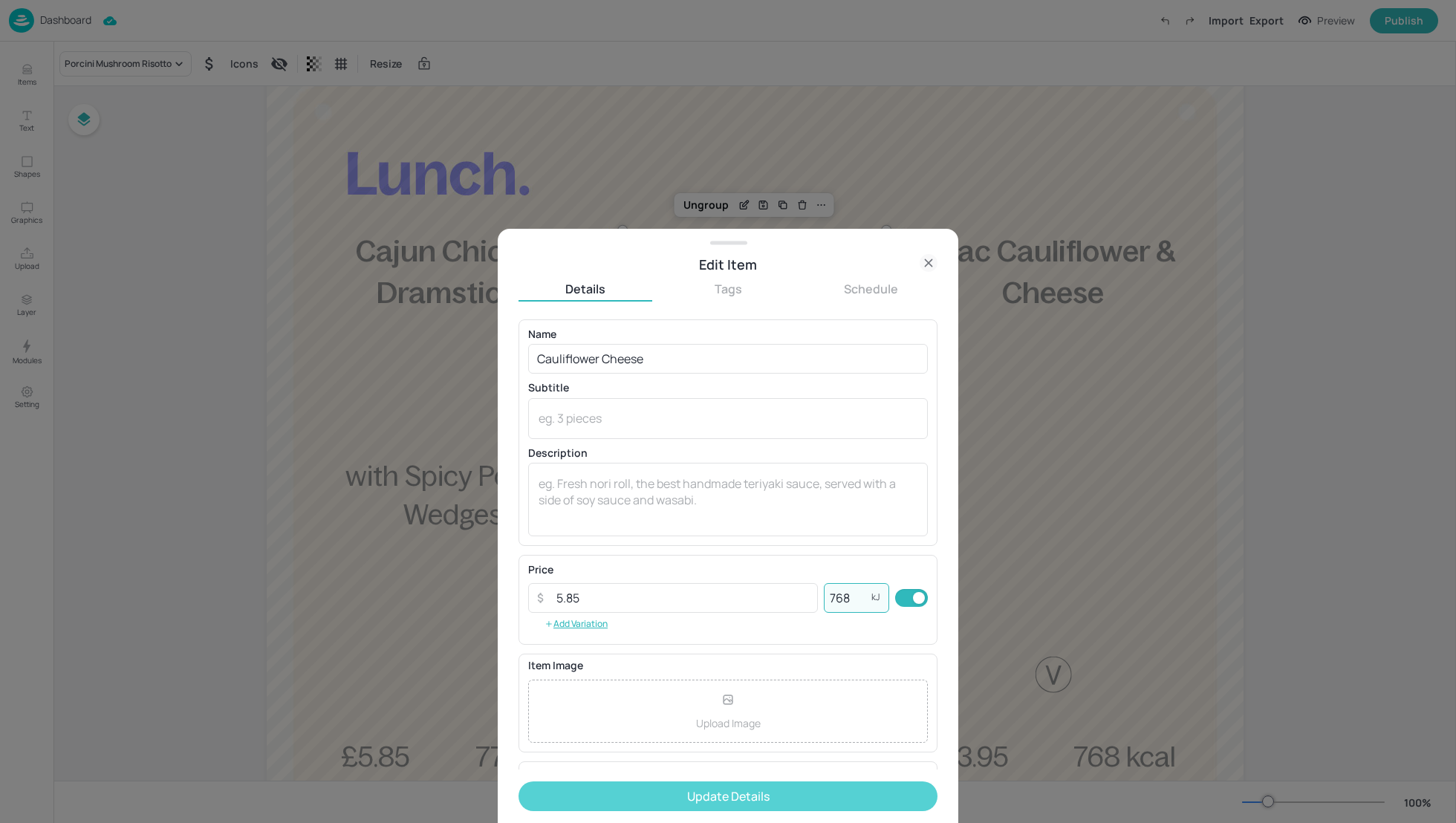
type input "768"
click at [748, 800] on button "Update Details" at bounding box center [728, 796] width 419 height 30
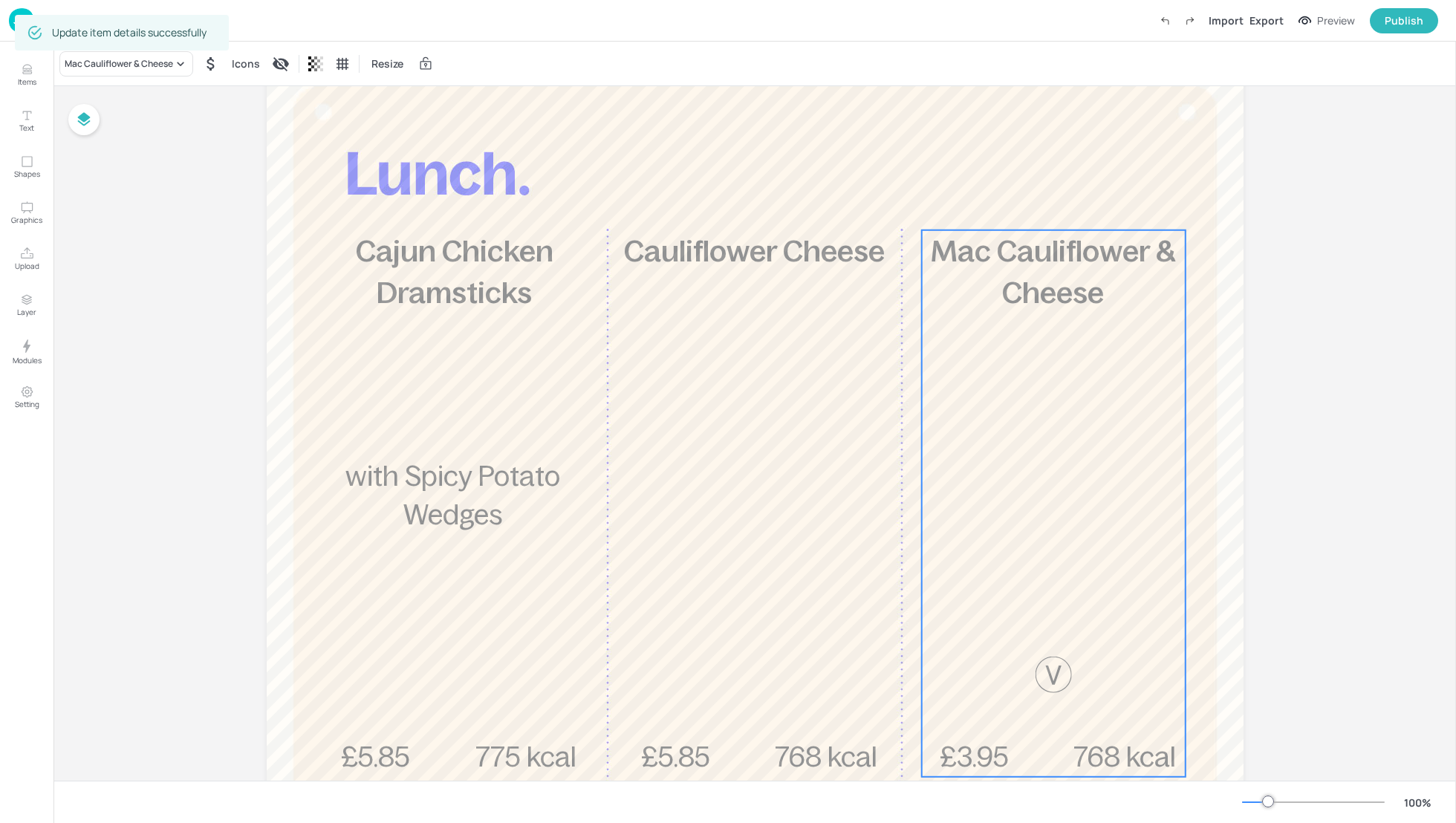
click at [1058, 252] on span "Mac Cauliflower & Cheese" at bounding box center [1053, 272] width 244 height 74
click at [1039, 208] on icon "Edit Item" at bounding box center [1042, 206] width 7 height 7
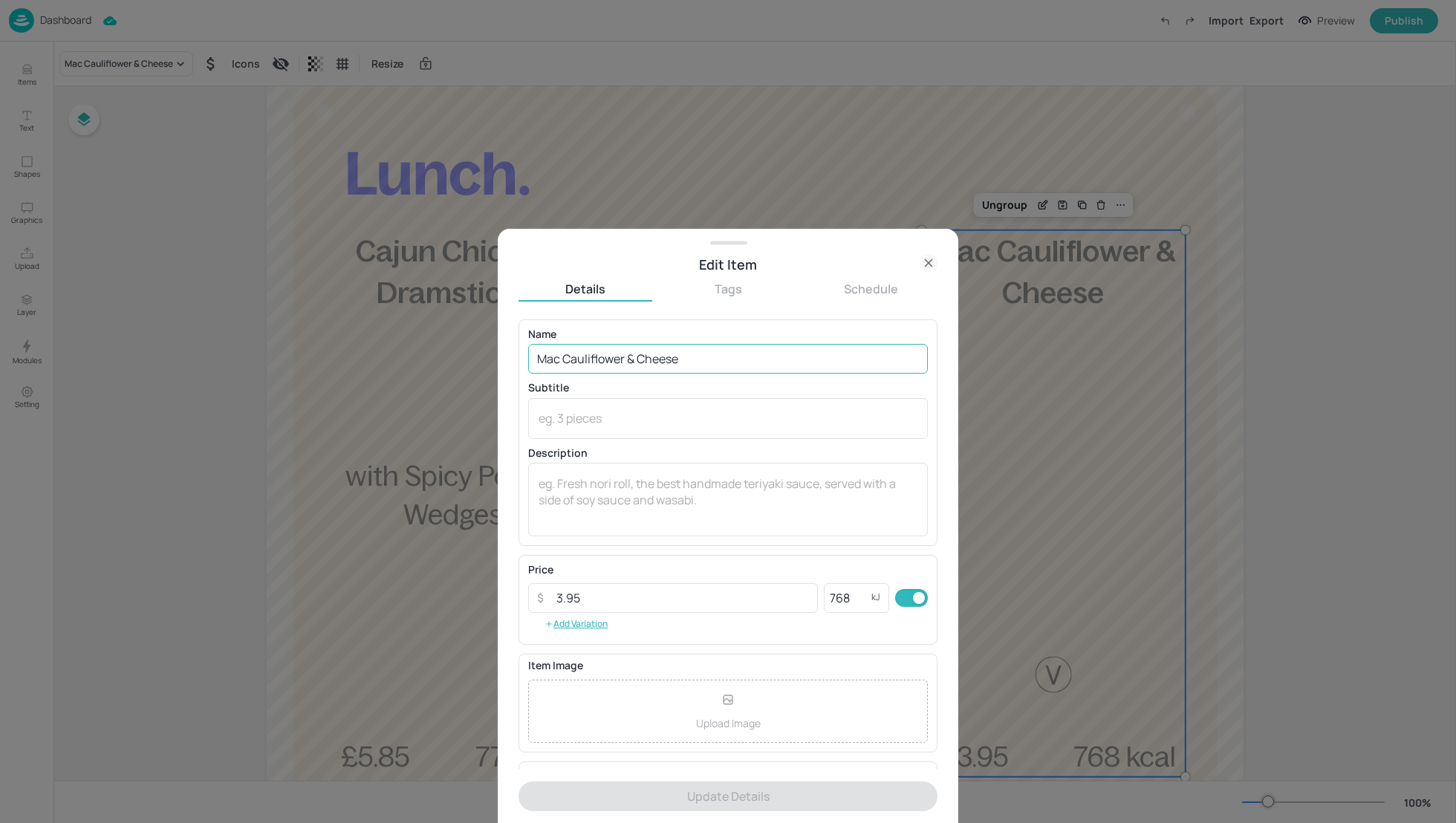
click at [587, 366] on input "Mac Cauliflower & Cheese" at bounding box center [728, 359] width 400 height 30
paste input "Beef Burger, Chips"
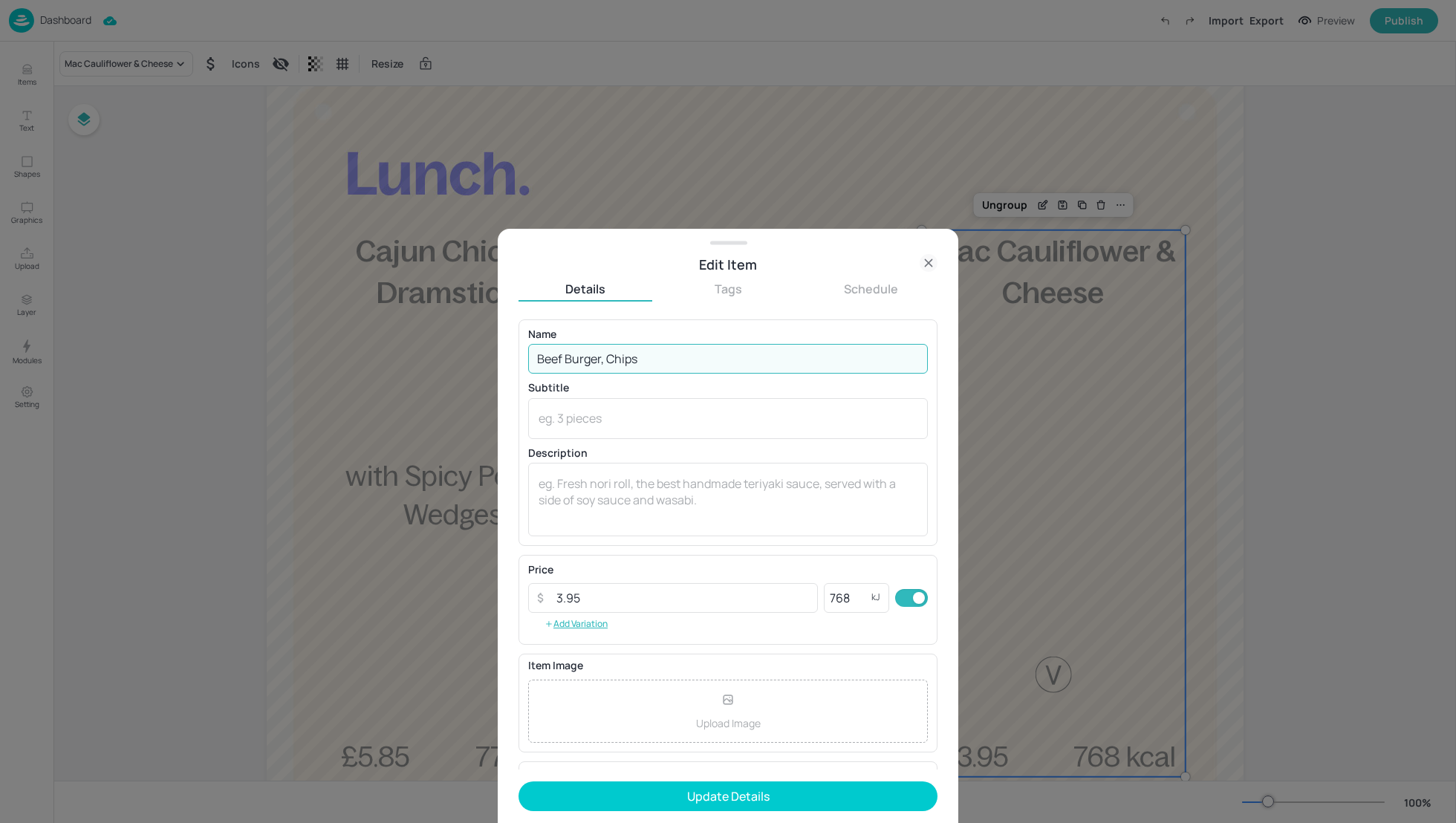
drag, startPoint x: 646, startPoint y: 358, endPoint x: 609, endPoint y: 357, distance: 37.0
click at [609, 357] on input "Beef Burger, Chips" at bounding box center [728, 359] width 400 height 30
type input "Beef Burger"
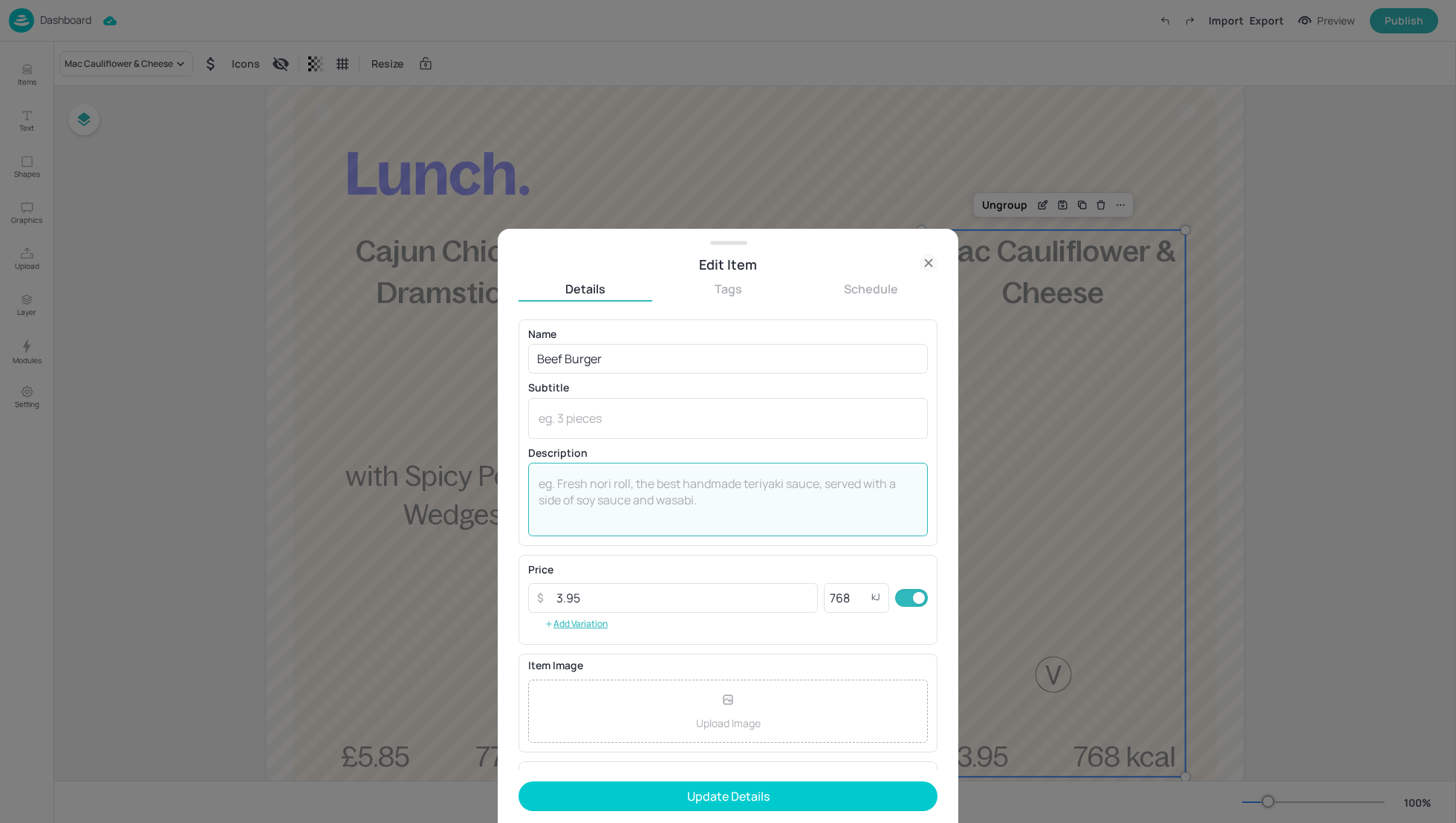
click at [590, 480] on textarea at bounding box center [728, 500] width 379 height 49
type textarea "with Chips"
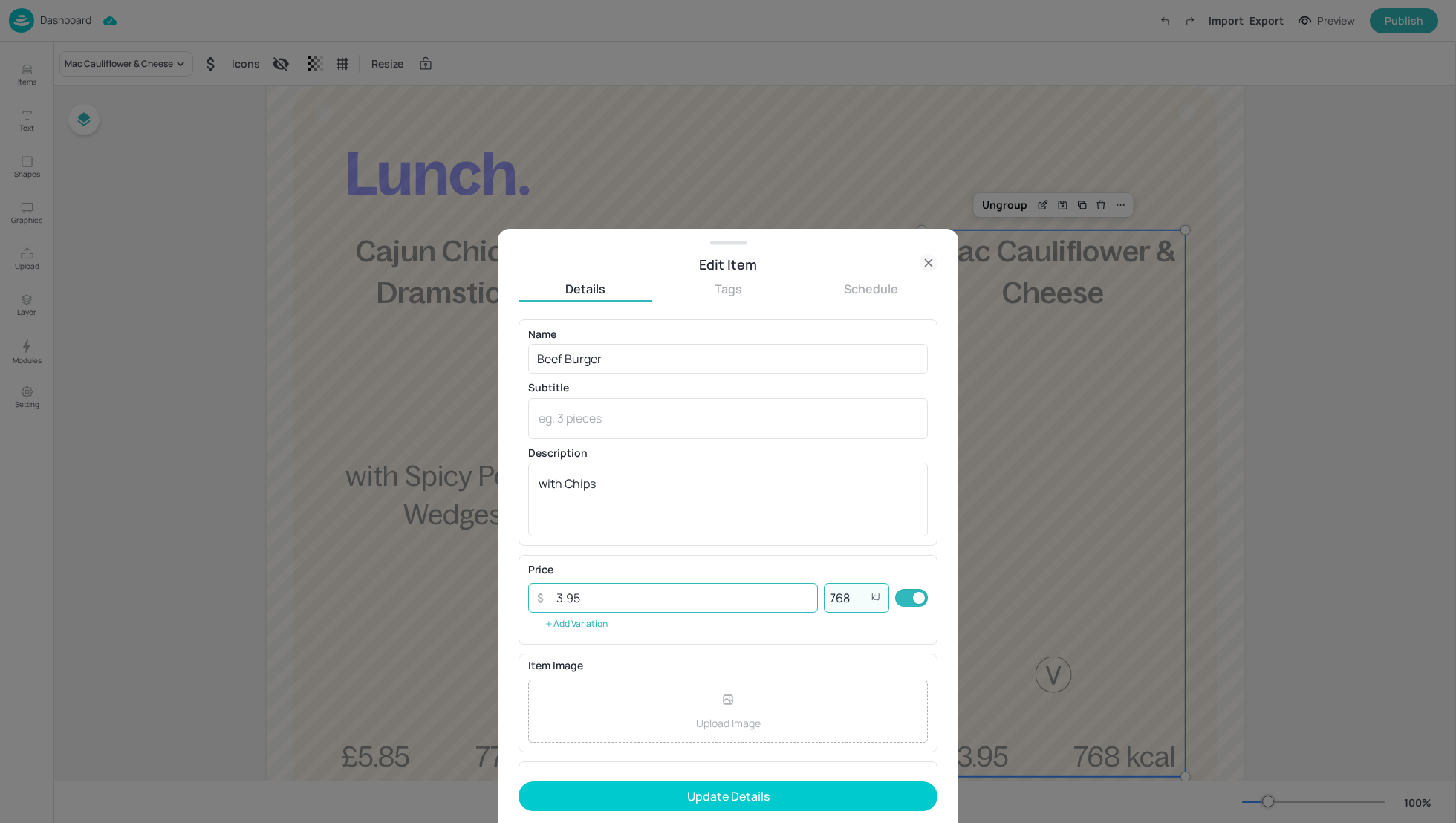
drag, startPoint x: 849, startPoint y: 592, endPoint x: 747, endPoint y: 591, distance: 102.0
click at [747, 591] on div "​ 3.95 ​ 768 kJ ​" at bounding box center [728, 599] width 400 height 30
type input "830"
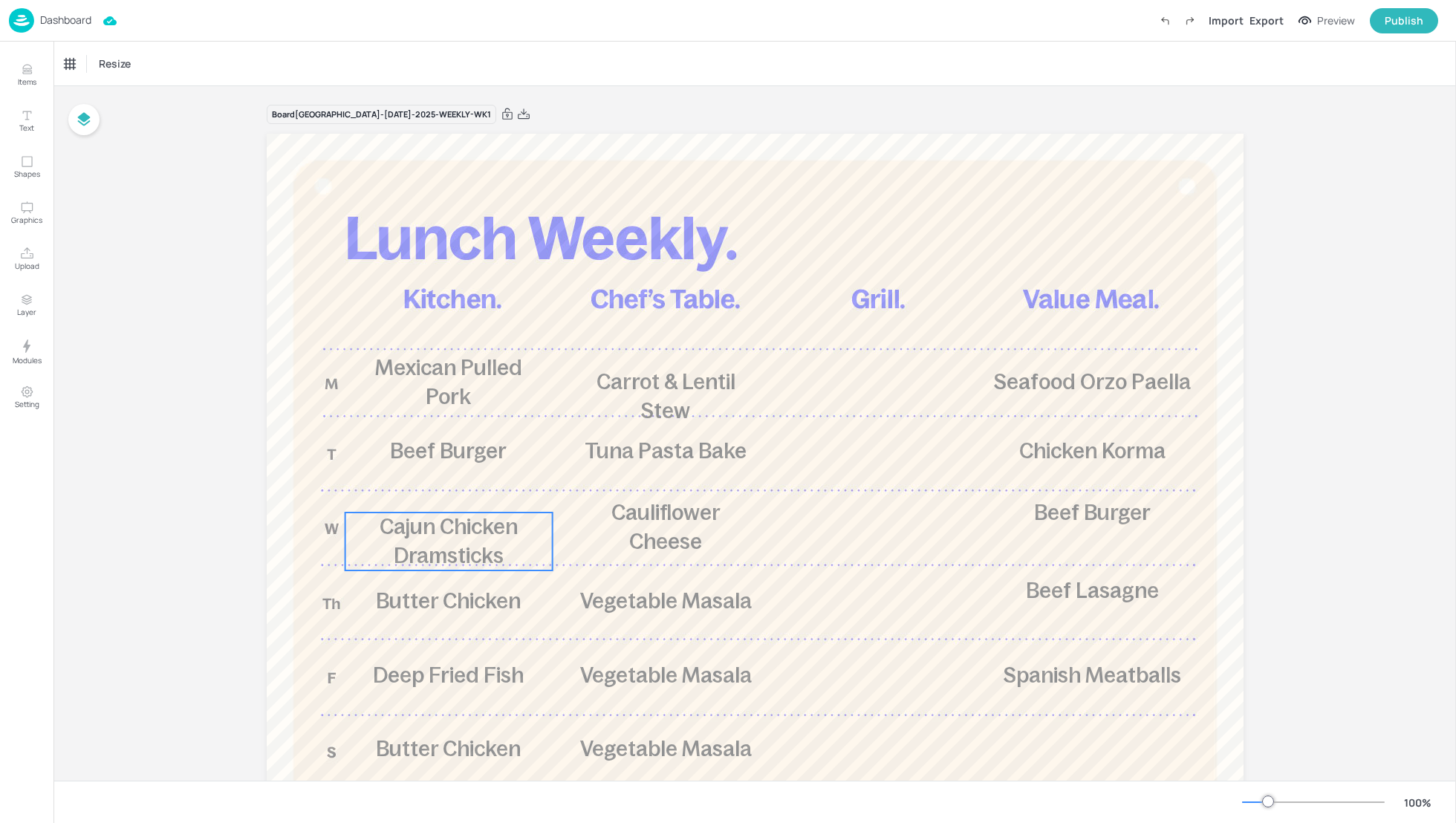
click at [454, 535] on span "Cajun Chicken Dramsticks" at bounding box center [448, 540] width 138 height 52
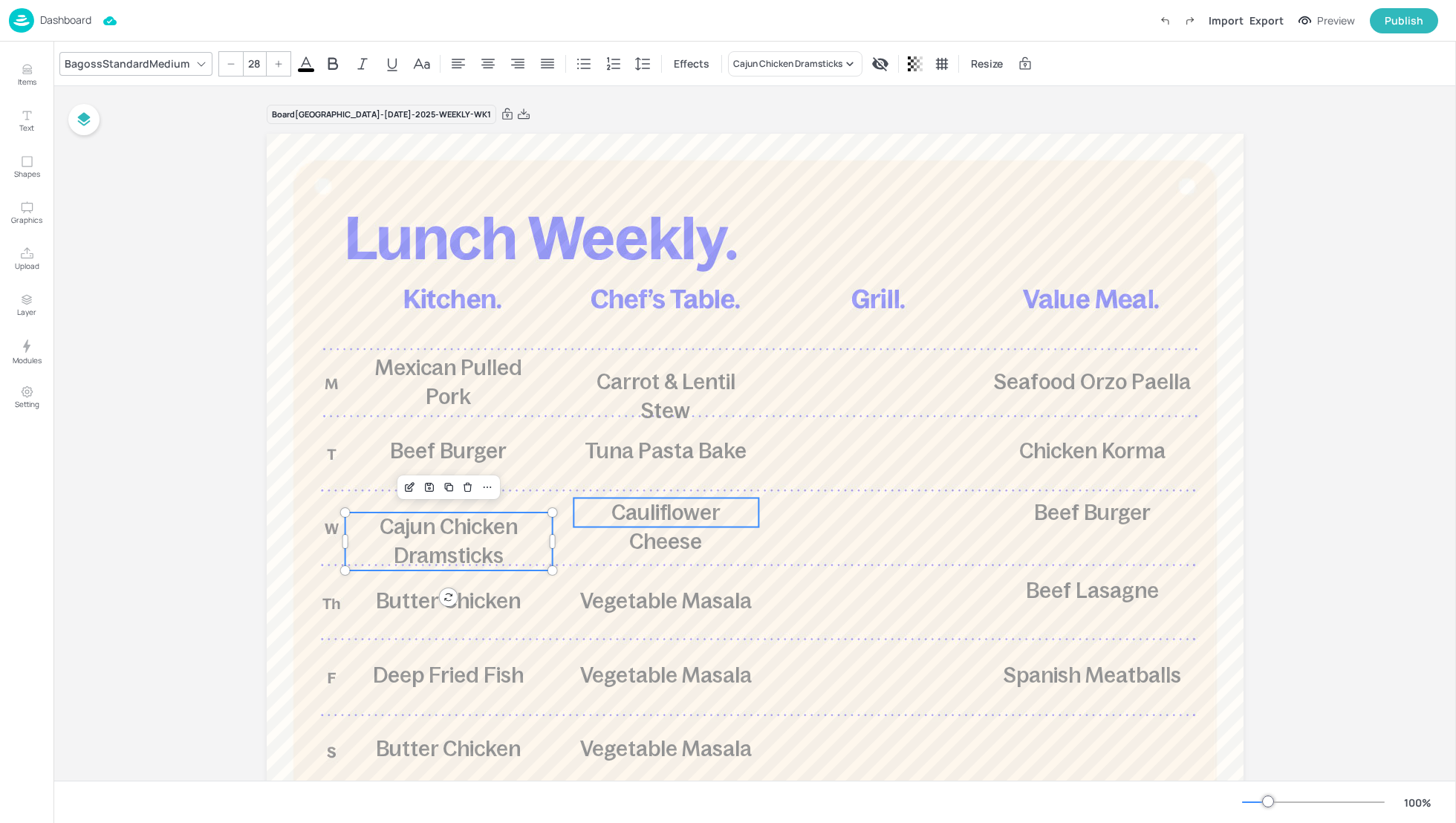
type input "28"
click at [677, 518] on span "Cauliflower Cheese" at bounding box center [666, 527] width 110 height 52
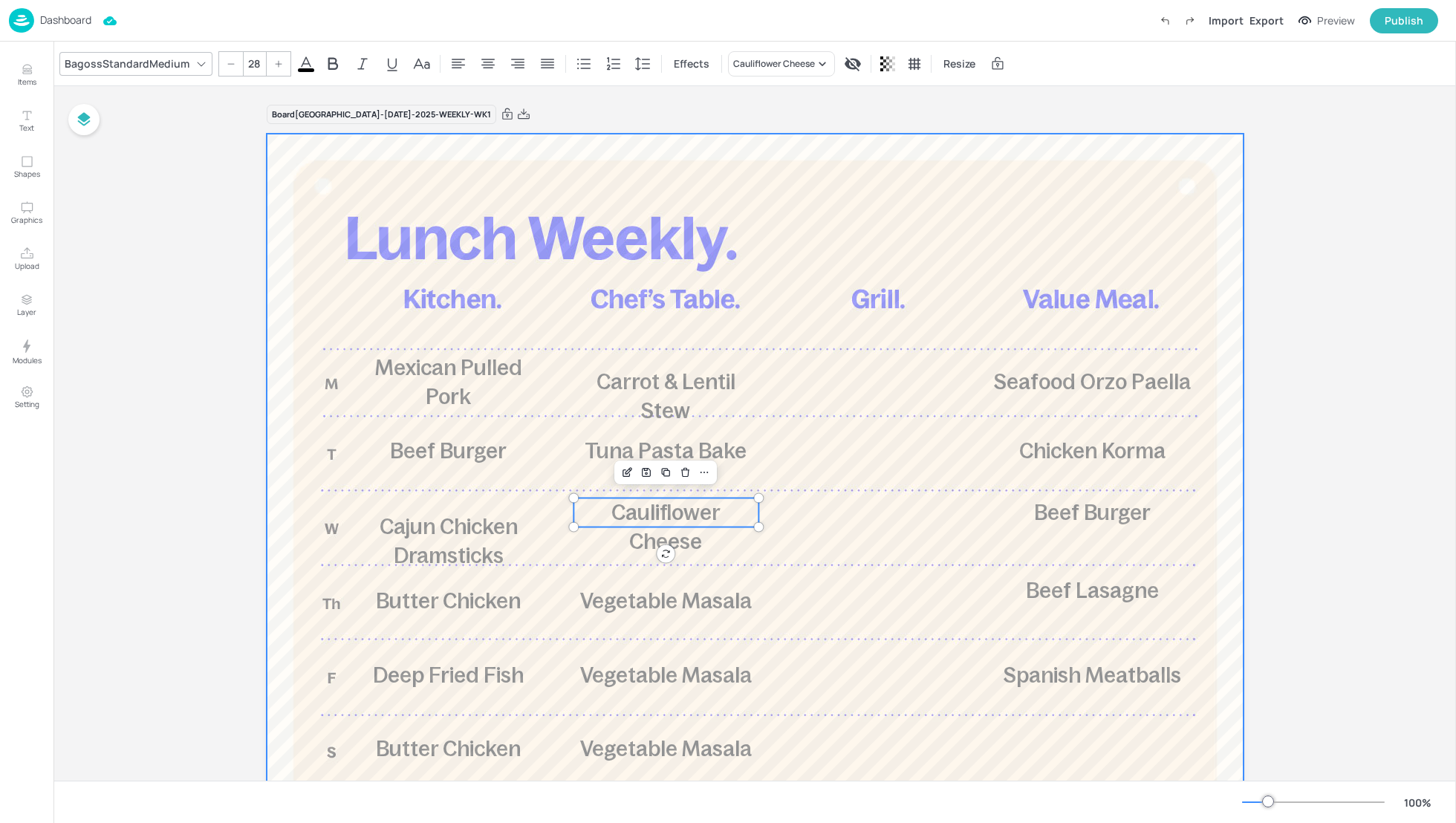
click at [1098, 529] on div at bounding box center [755, 535] width 977 height 802
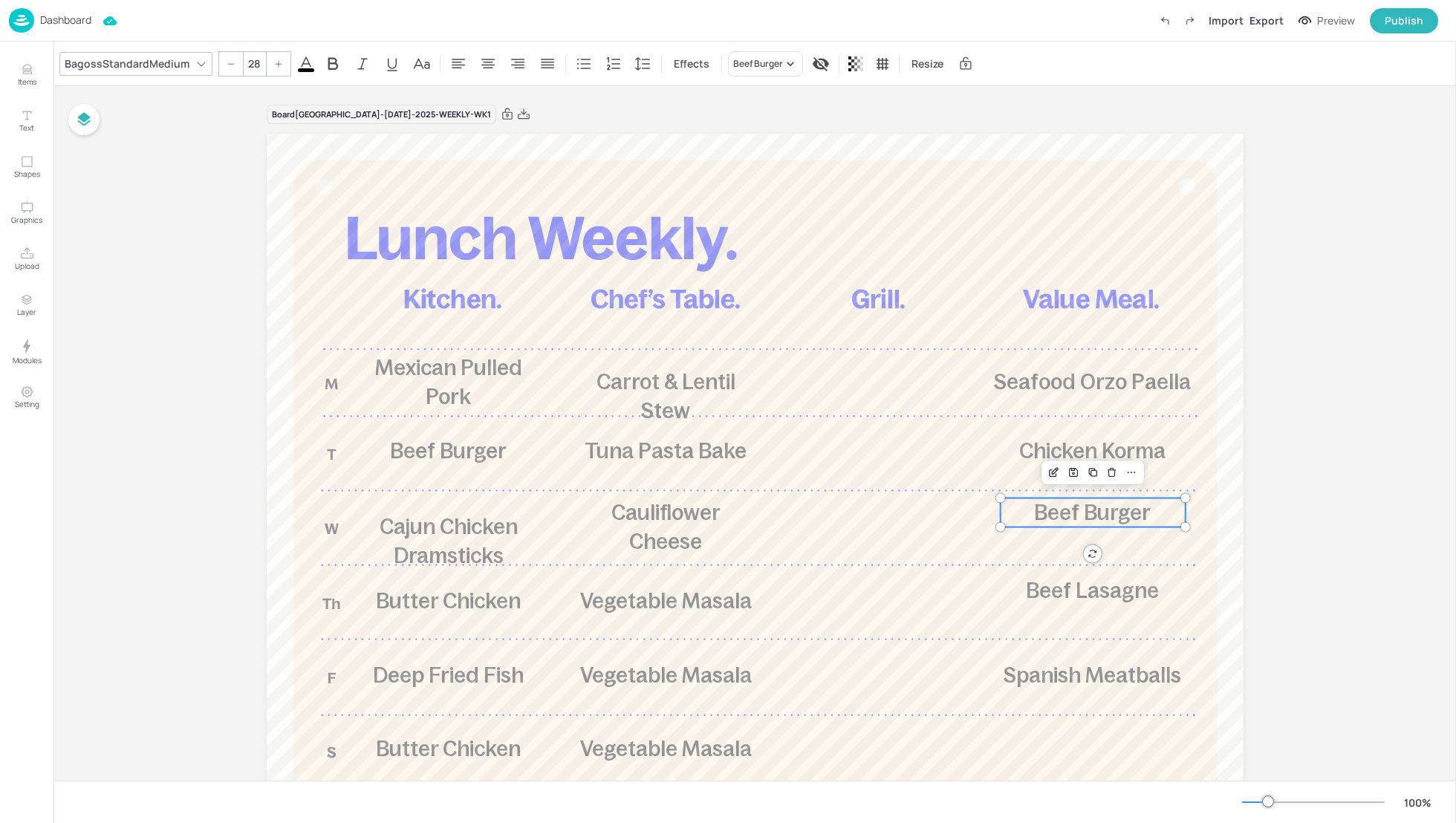
click at [1110, 519] on span "Beef Burger" at bounding box center [1092, 513] width 117 height 24
click at [1287, 549] on div "Board Stoke Mandeville-[DATE]-2025-WEEKLY-WK1 Mexican Pulled Pork Carrot & Lent…" at bounding box center [755, 530] width 1403 height 887
click at [1294, 559] on div "Board Stoke Mandeville-[DATE]-2025-WEEKLY-WK1 Mexican Pulled Pork Carrot & Lent…" at bounding box center [755, 530] width 1403 height 887
click at [1262, 23] on div "Export" at bounding box center [1266, 21] width 35 height 16
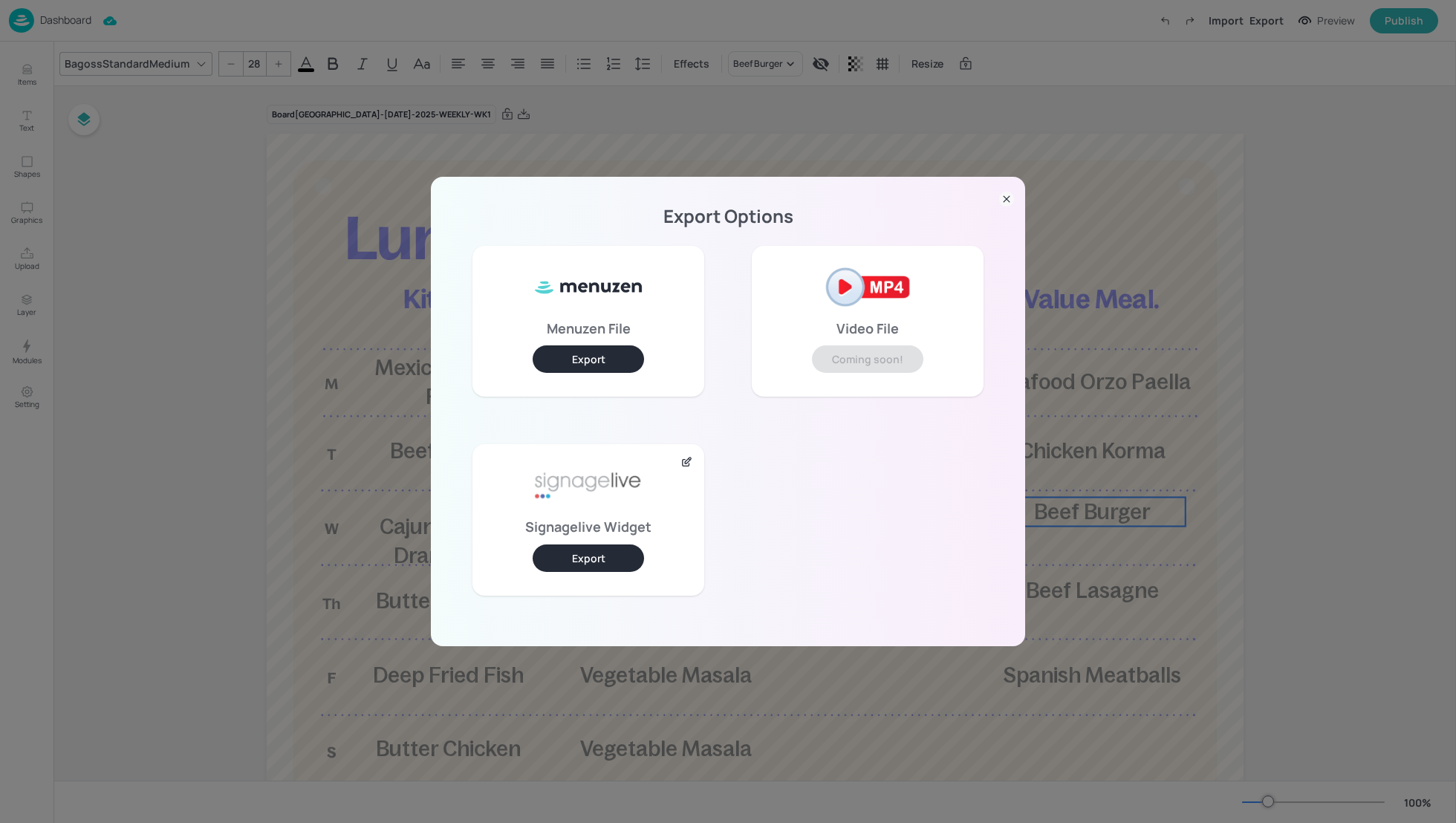
click at [612, 558] on button "Export" at bounding box center [588, 558] width 112 height 28
